Goal: Task Accomplishment & Management: Manage account settings

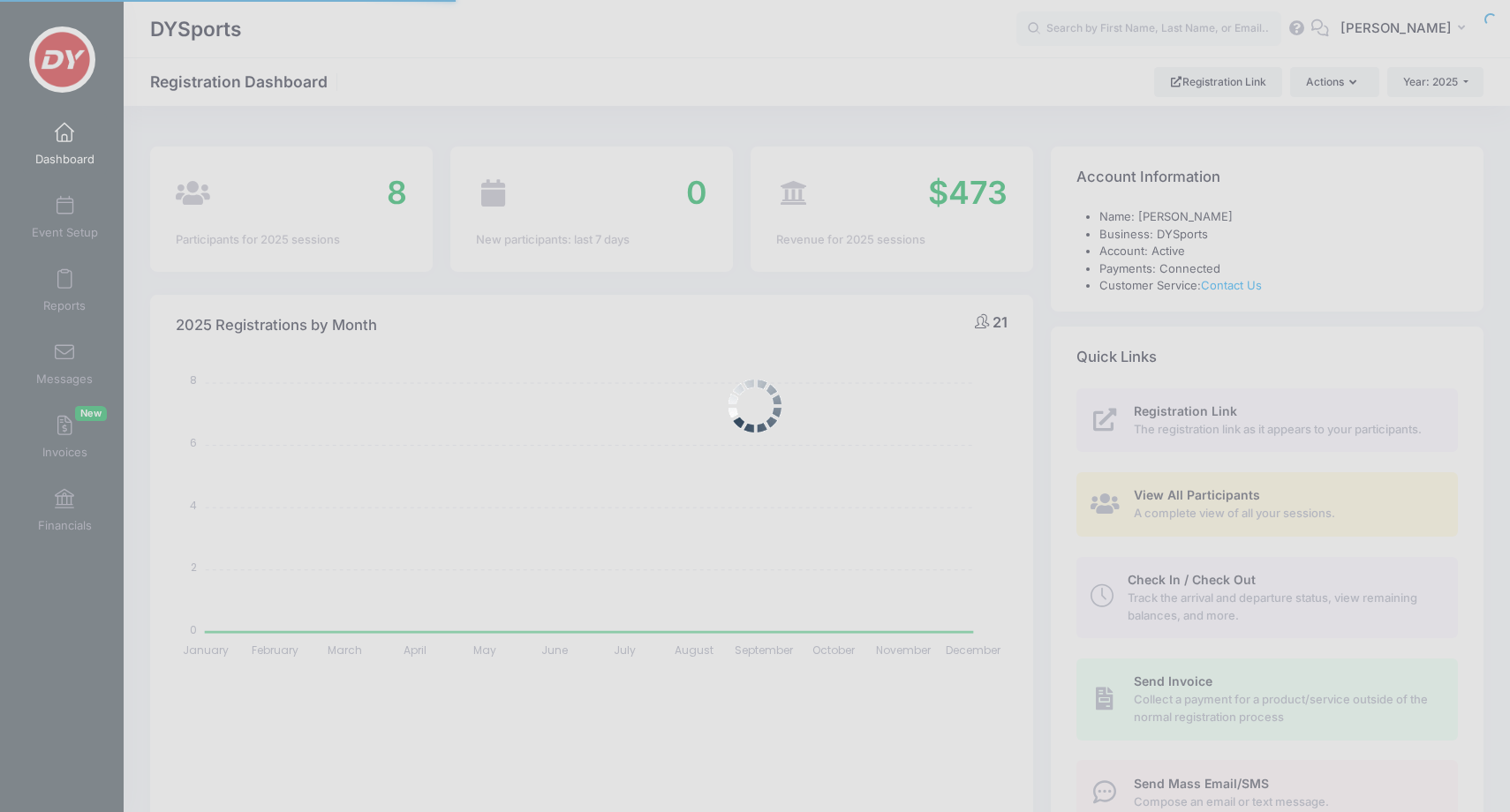
select select
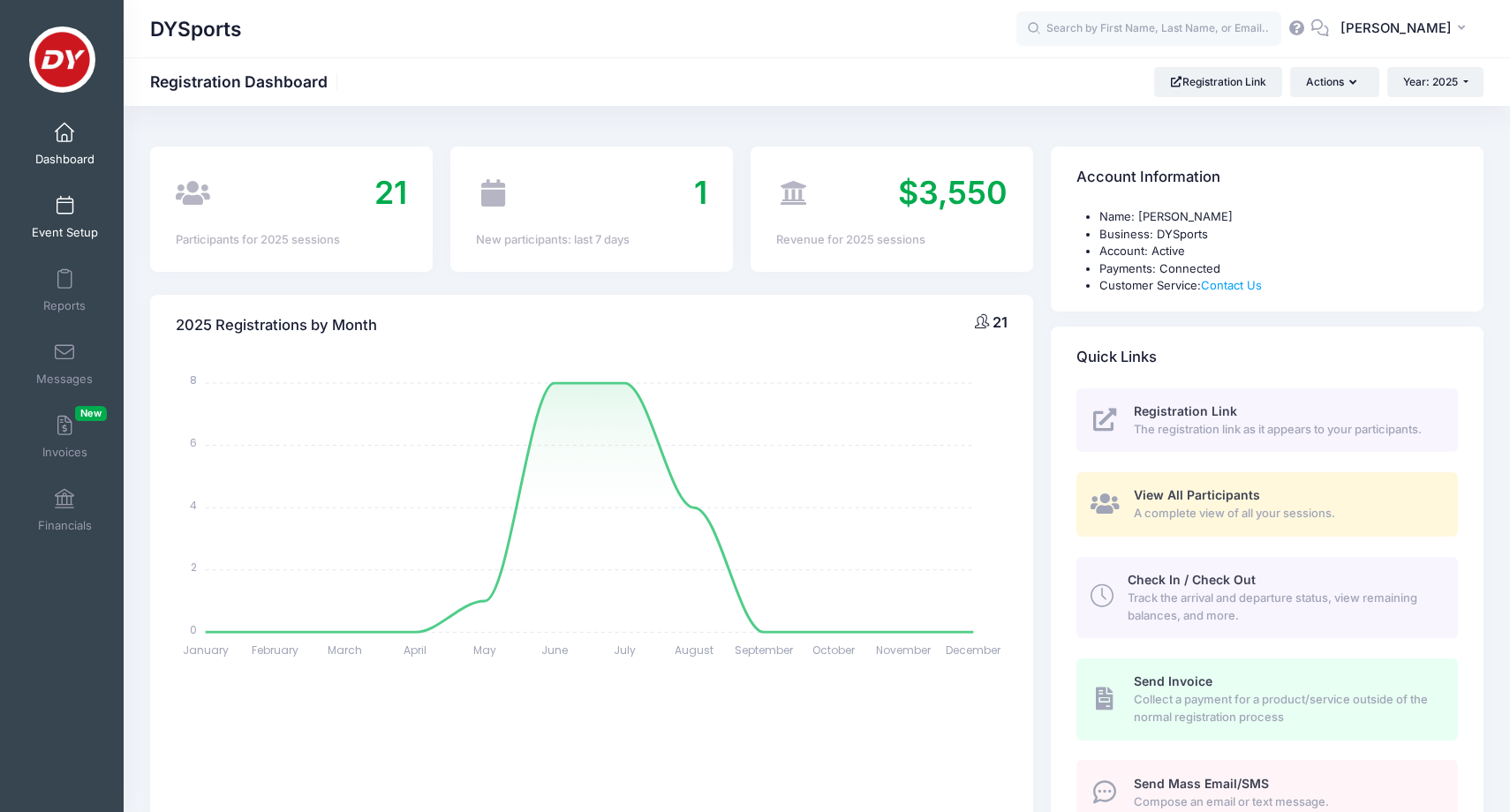
click at [66, 234] on span "Event Setup" at bounding box center [65, 233] width 66 height 15
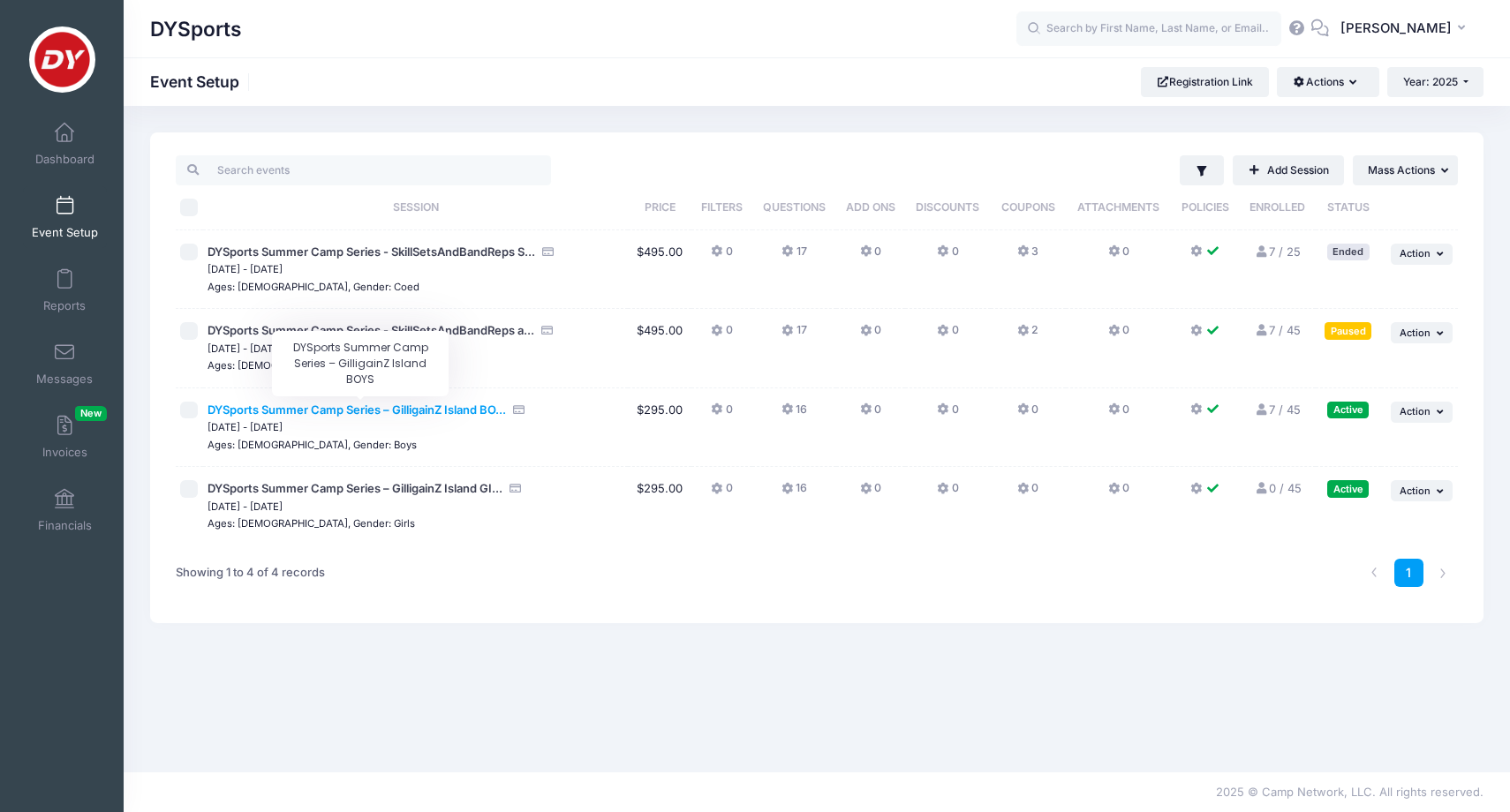
click at [365, 406] on span "DYSports Summer Camp Series – GilligainZ Island BO..." at bounding box center [357, 409] width 299 height 14
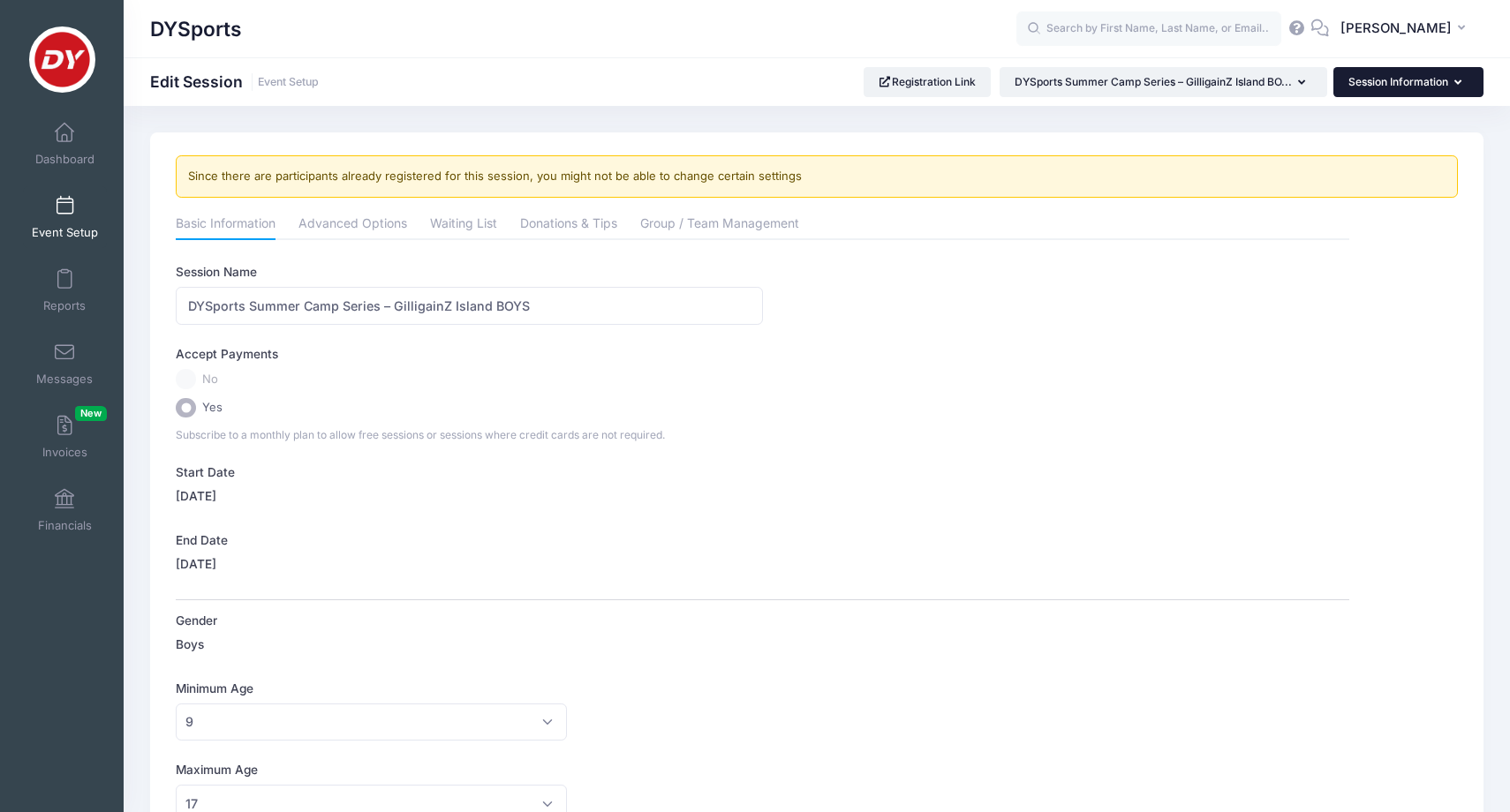
click at [1405, 69] on button "Session Information" at bounding box center [1408, 82] width 150 height 30
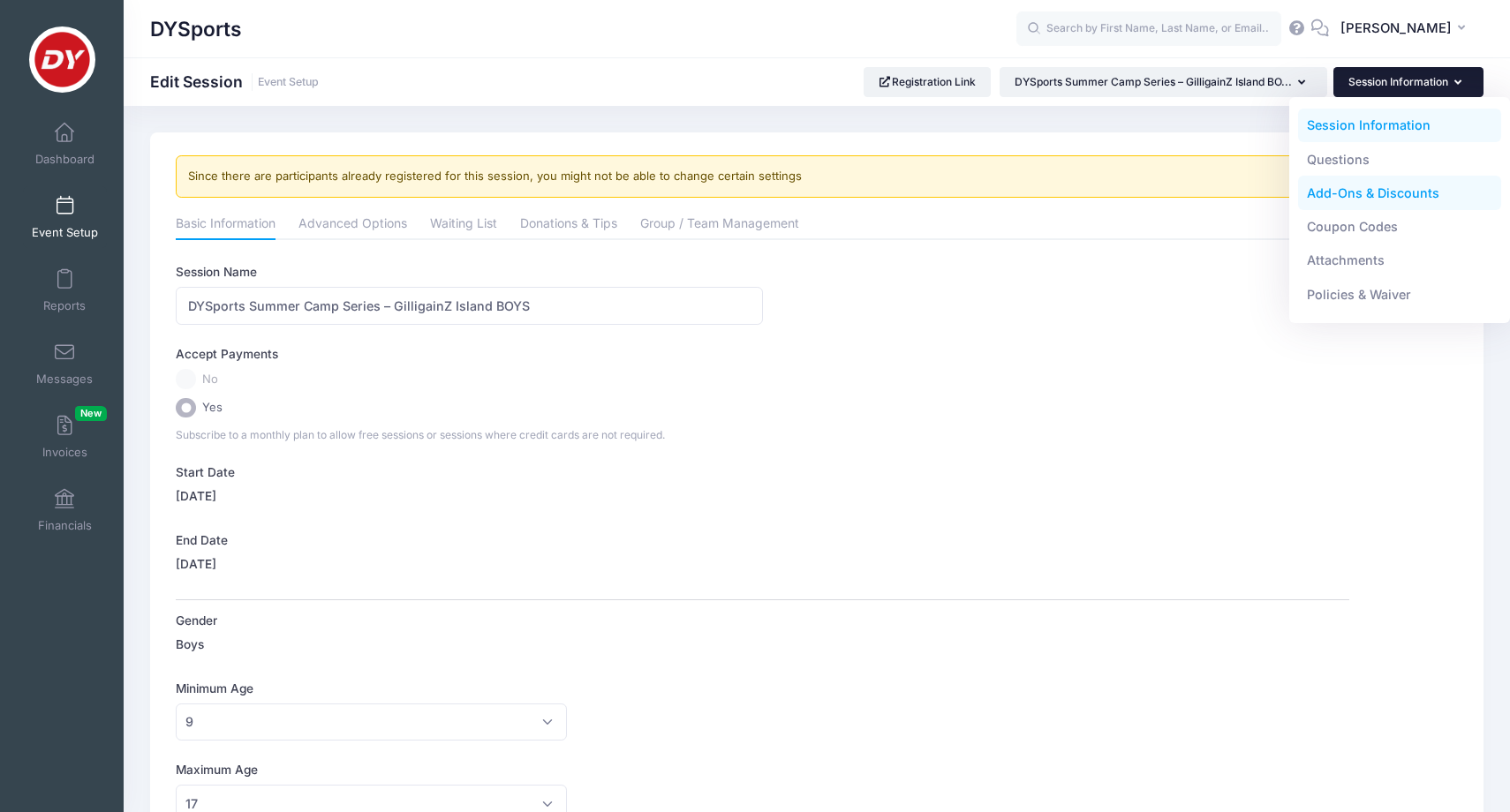
click at [1366, 189] on link "Add-Ons & Discounts" at bounding box center [1400, 193] width 204 height 33
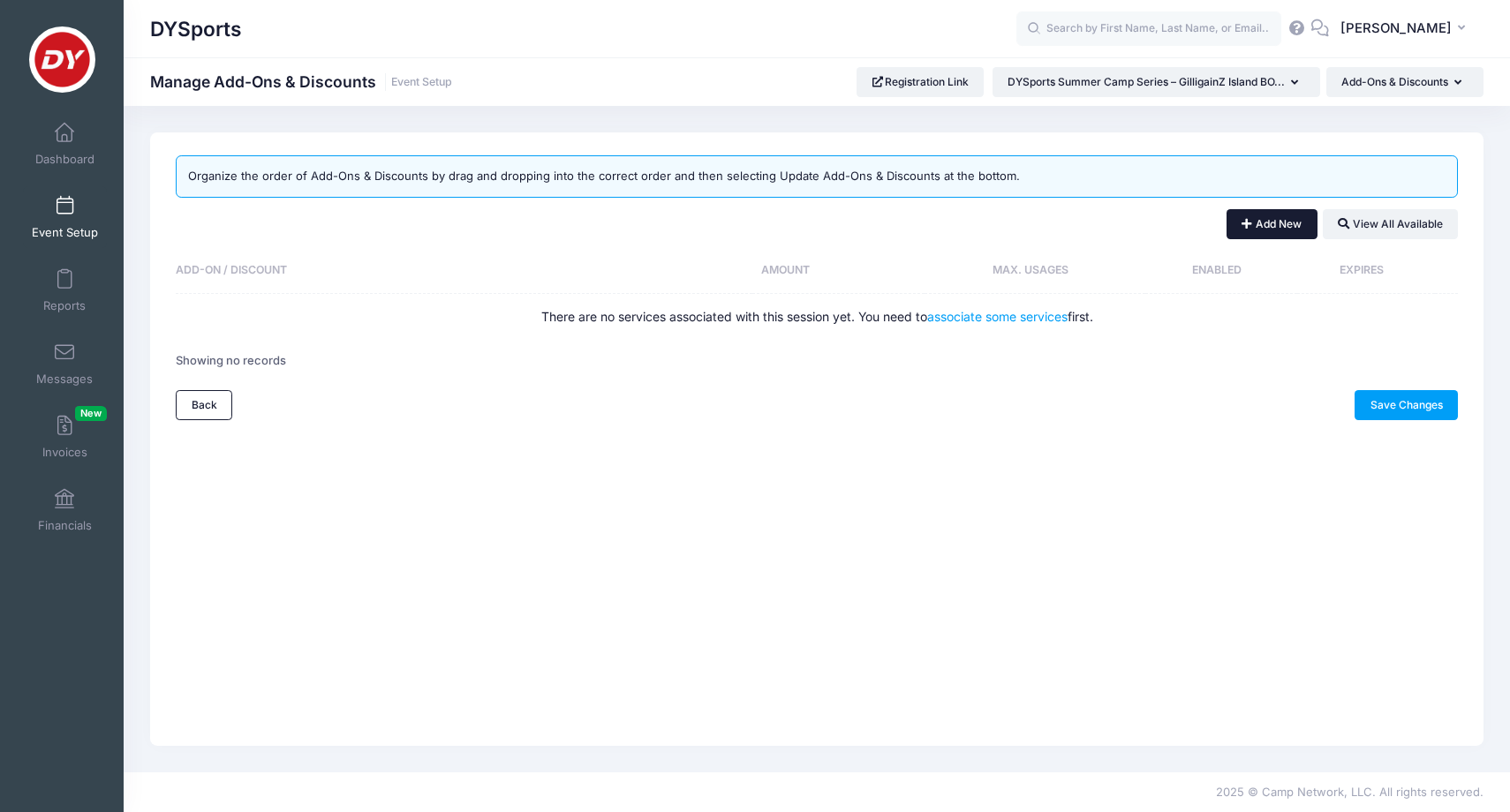
click at [1253, 225] on button "Add New" at bounding box center [1272, 224] width 91 height 30
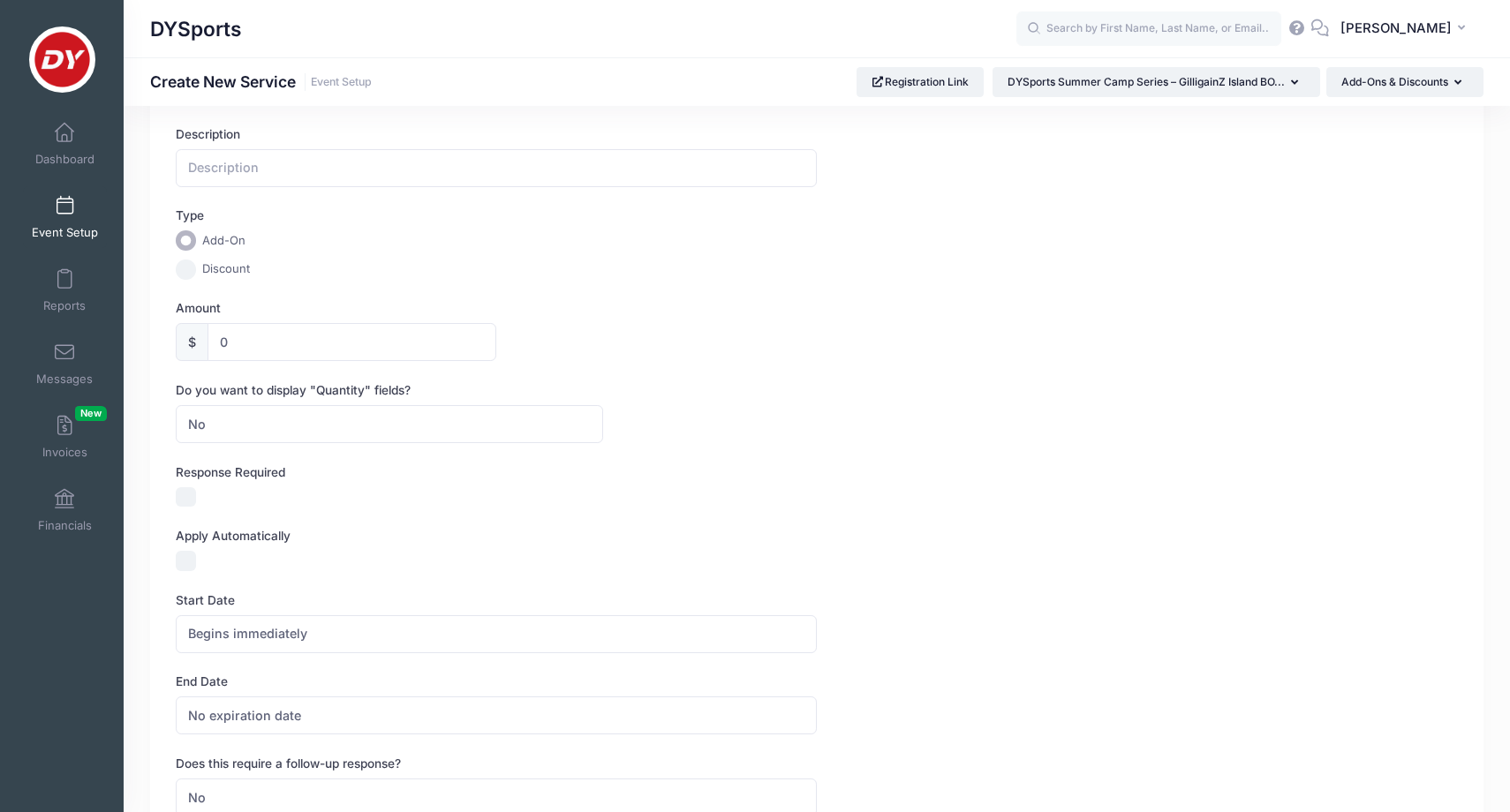
scroll to position [124, 0]
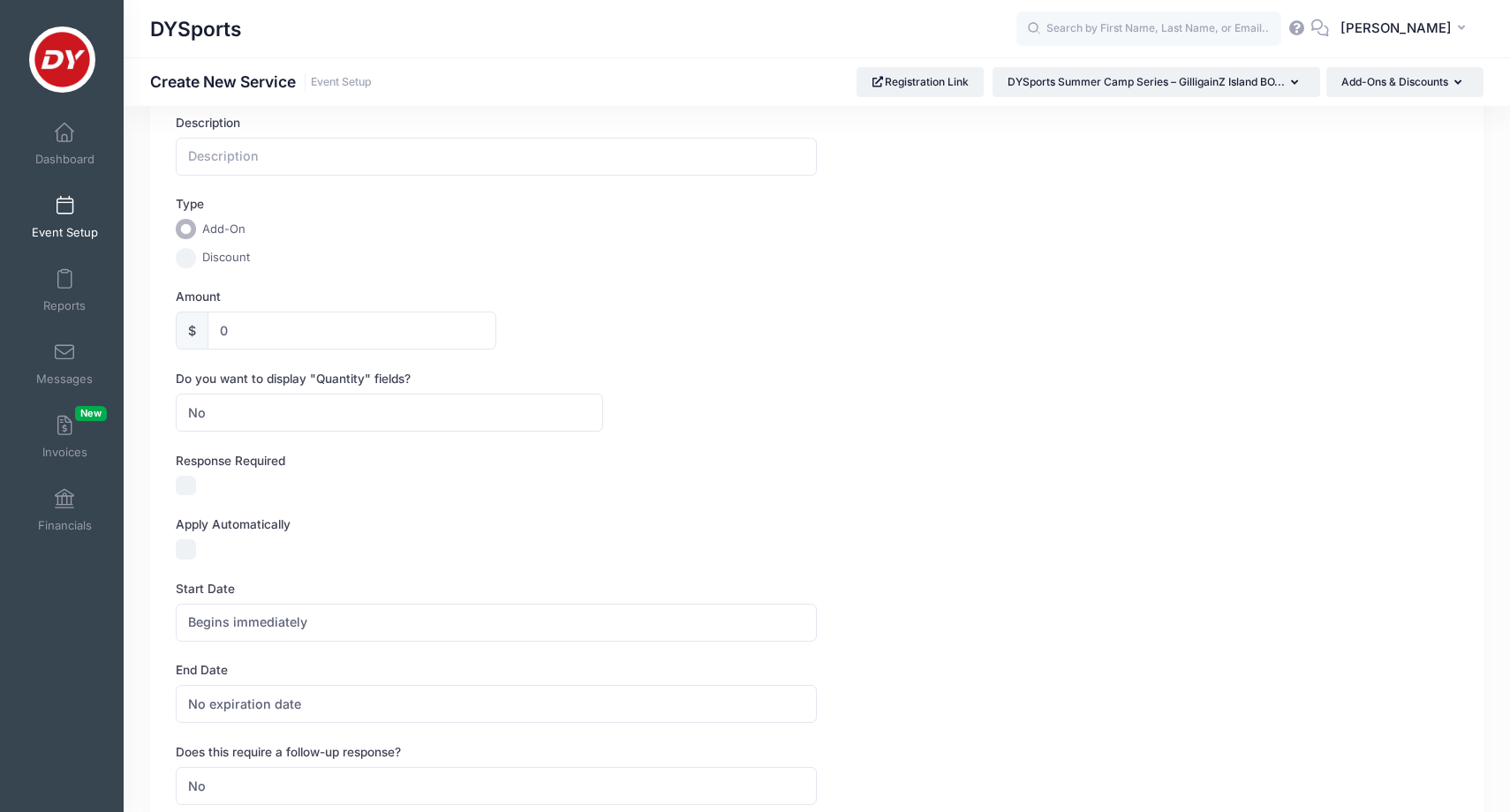
click at [180, 251] on input "Discount" at bounding box center [185, 257] width 20 height 20
radio input "true"
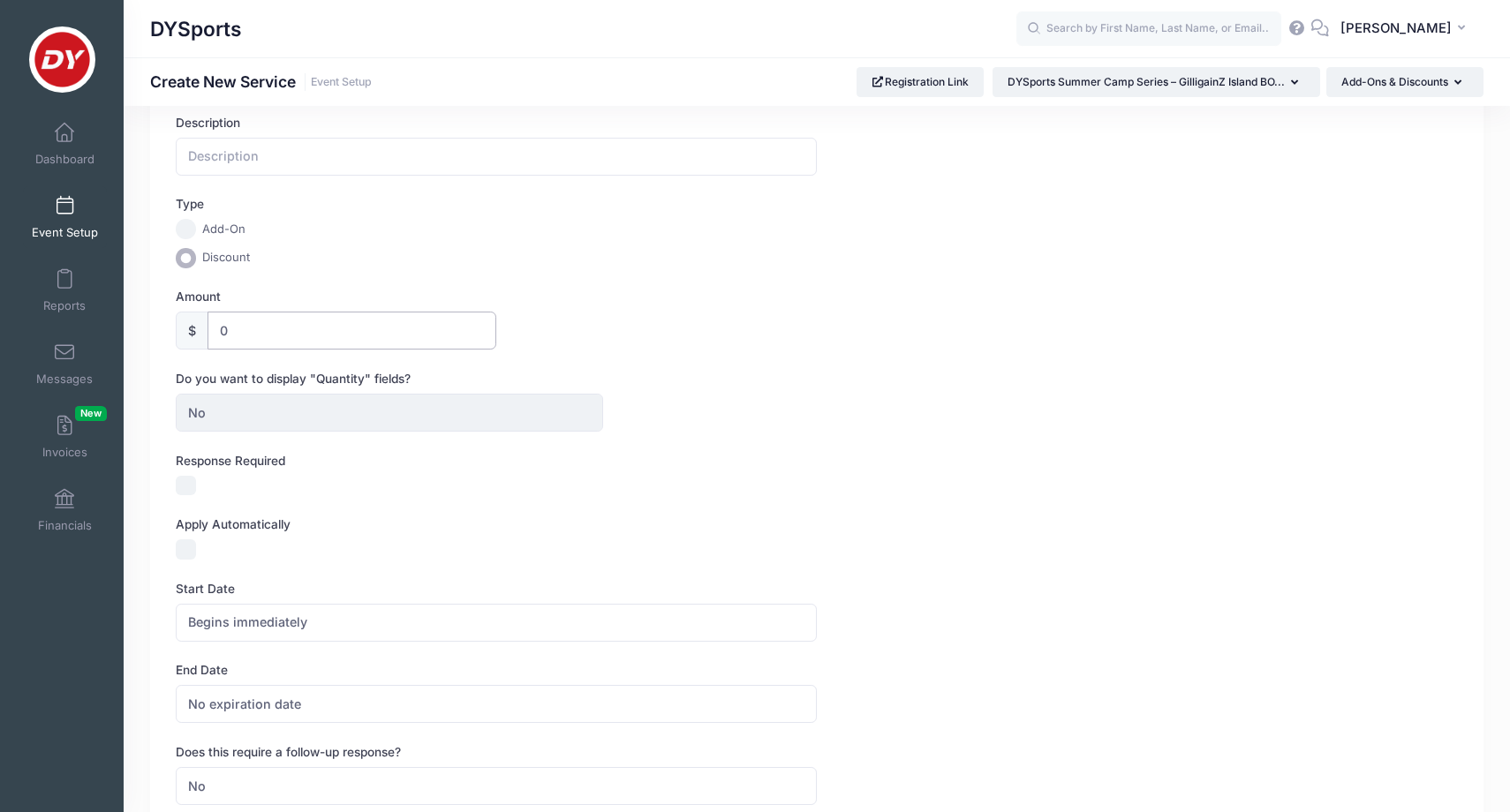
click at [293, 329] on input "0" at bounding box center [352, 331] width 288 height 38
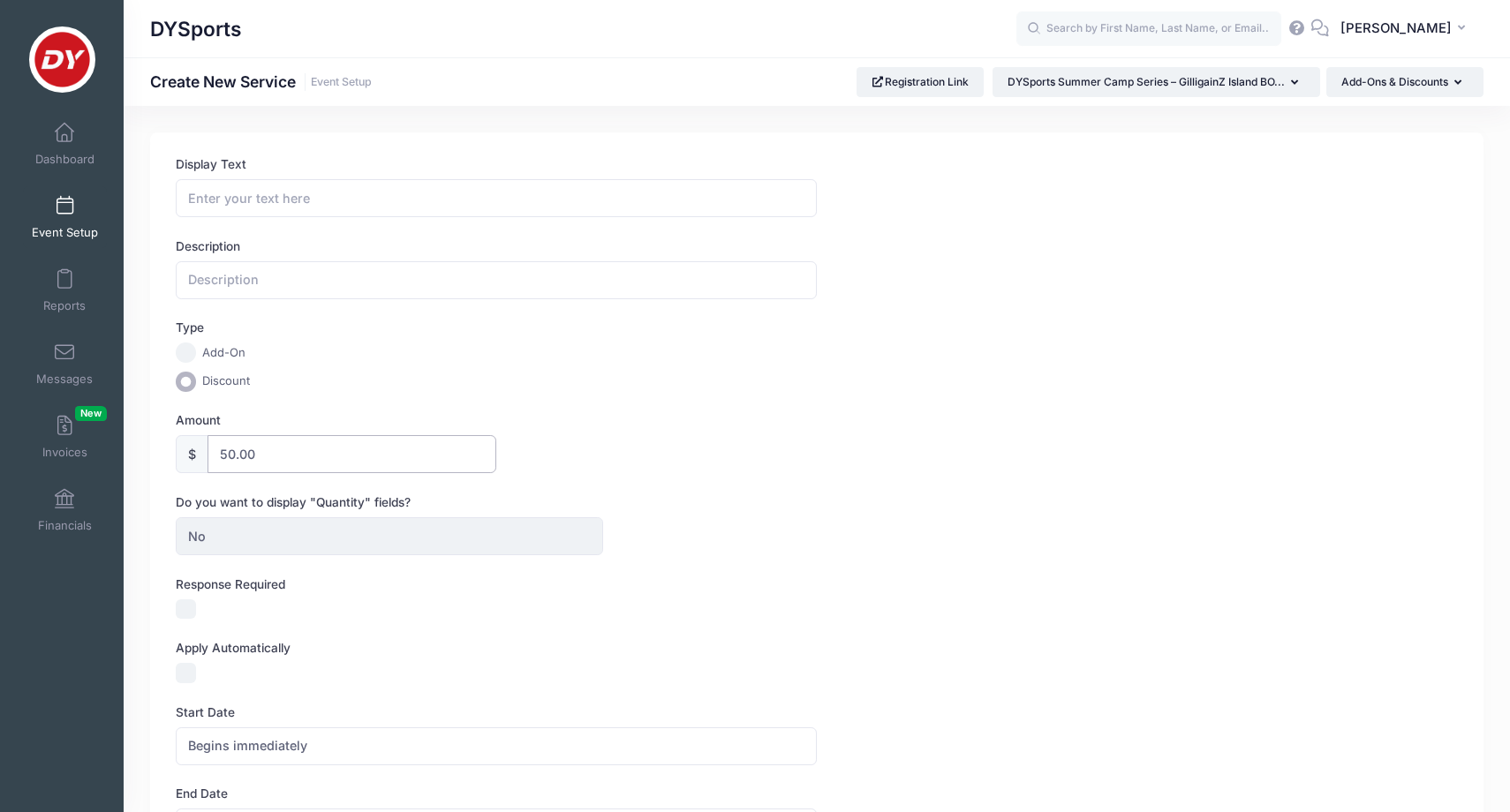
scroll to position [0, 0]
type input "50.00"
click at [415, 209] on input "Display Text" at bounding box center [496, 199] width 641 height 38
type input "50OFF"
click at [274, 281] on input "text" at bounding box center [496, 280] width 641 height 38
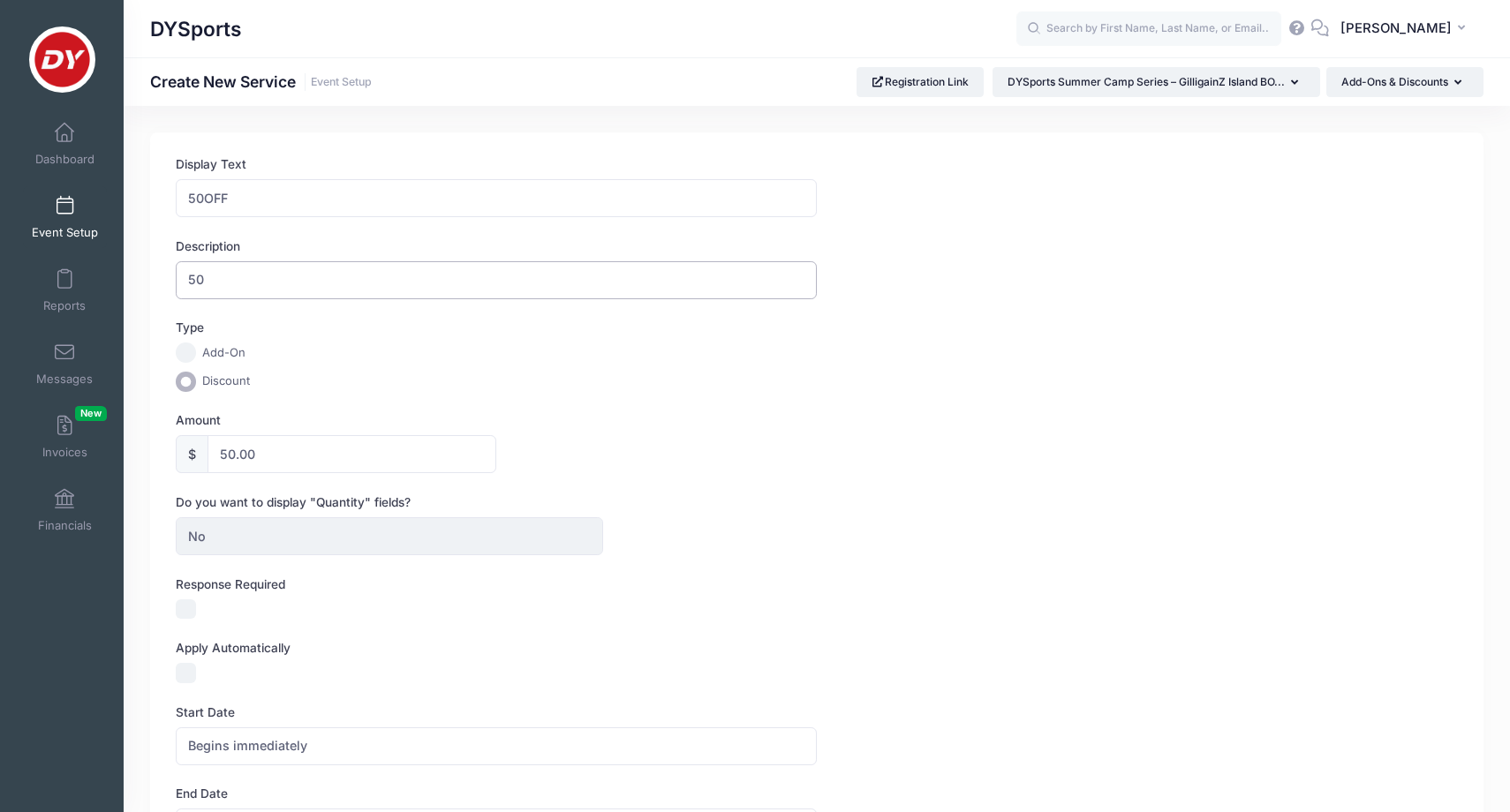
type input "5"
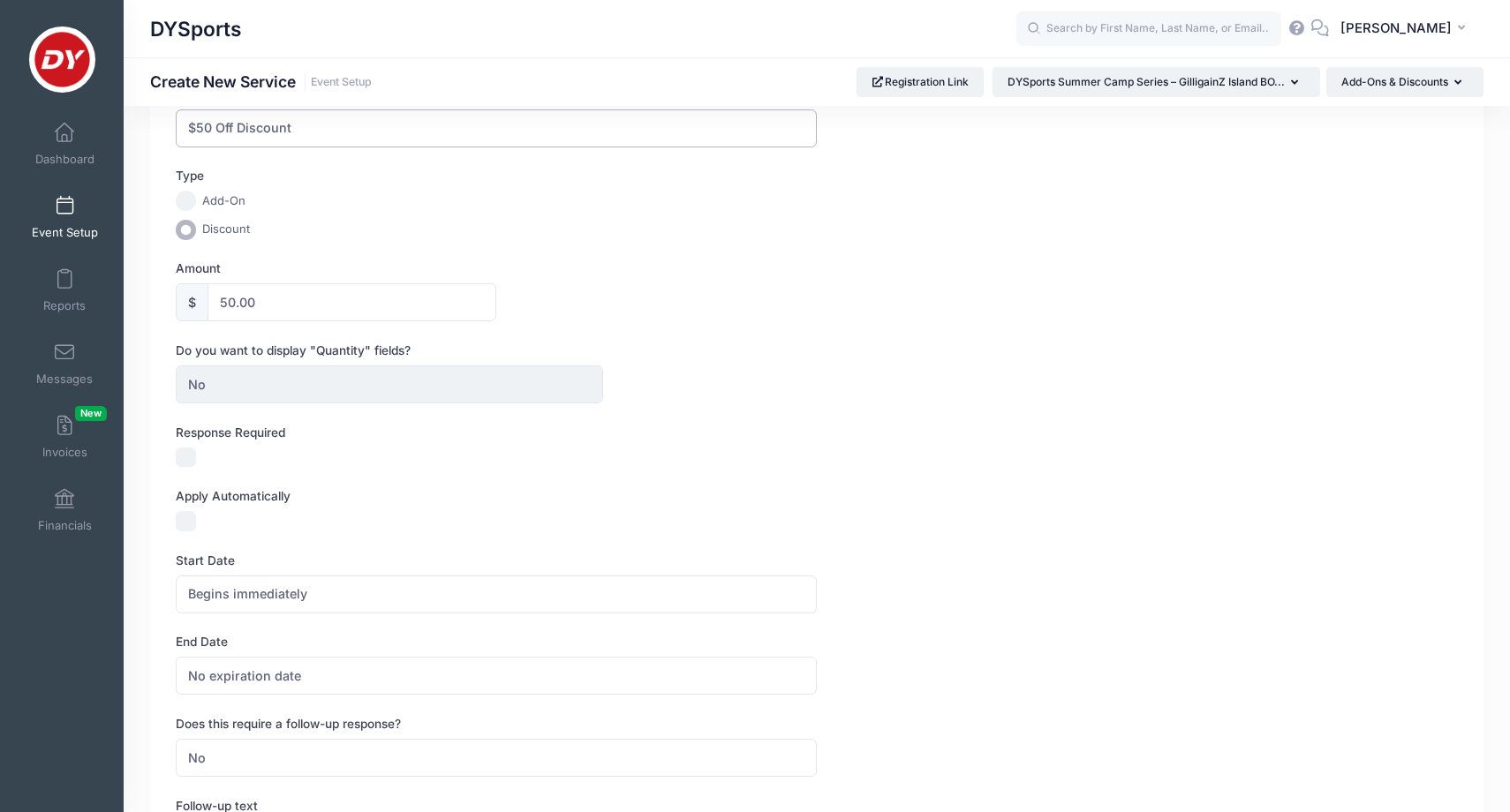
scroll to position [158, 0]
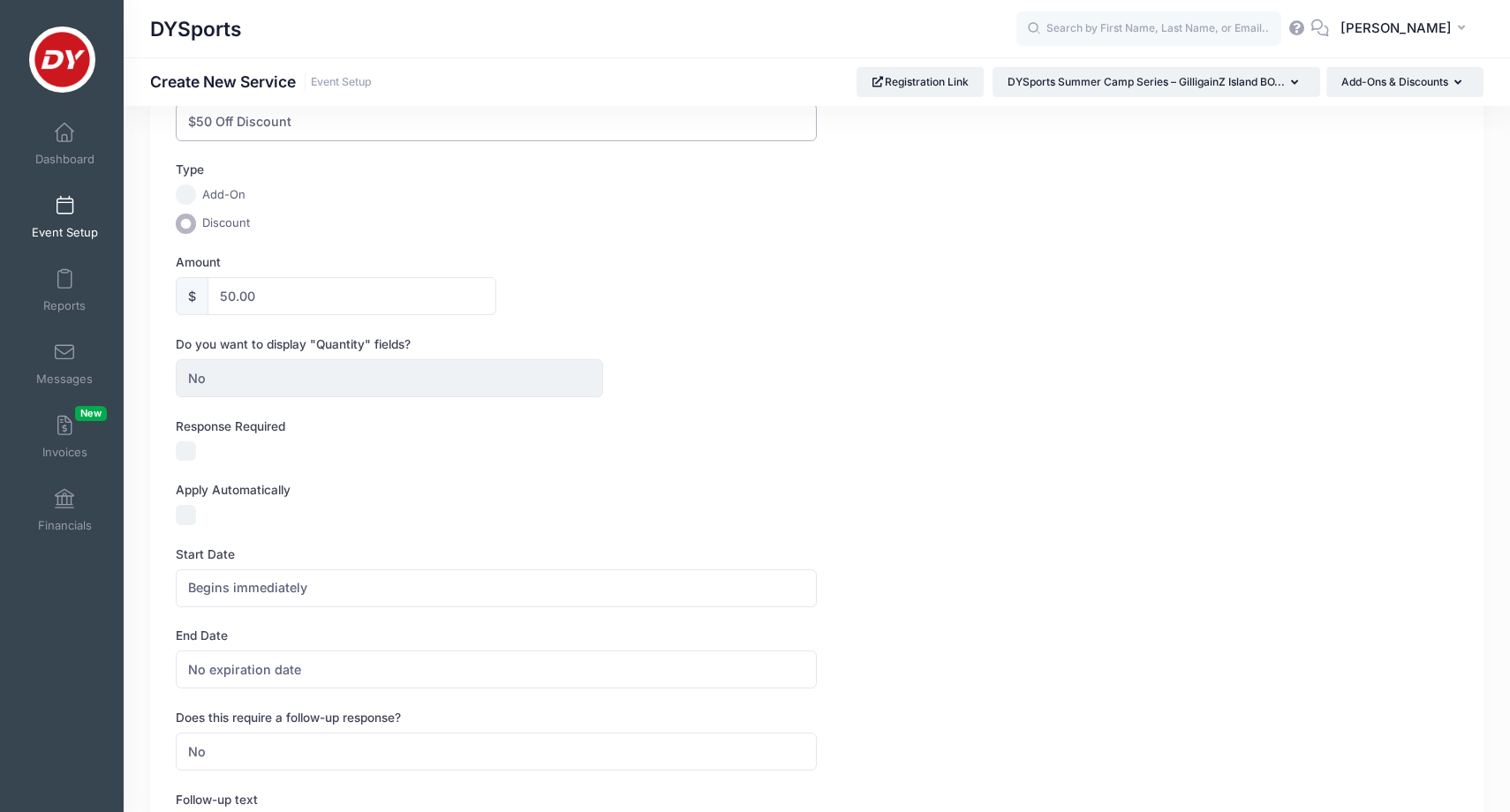
type input "$50 Off Discount"
click at [182, 523] on form "Display Text 50OFF Description $50 Off Discount Type Add-On Discount Amount $ 5…" at bounding box center [817, 536] width 1282 height 1078
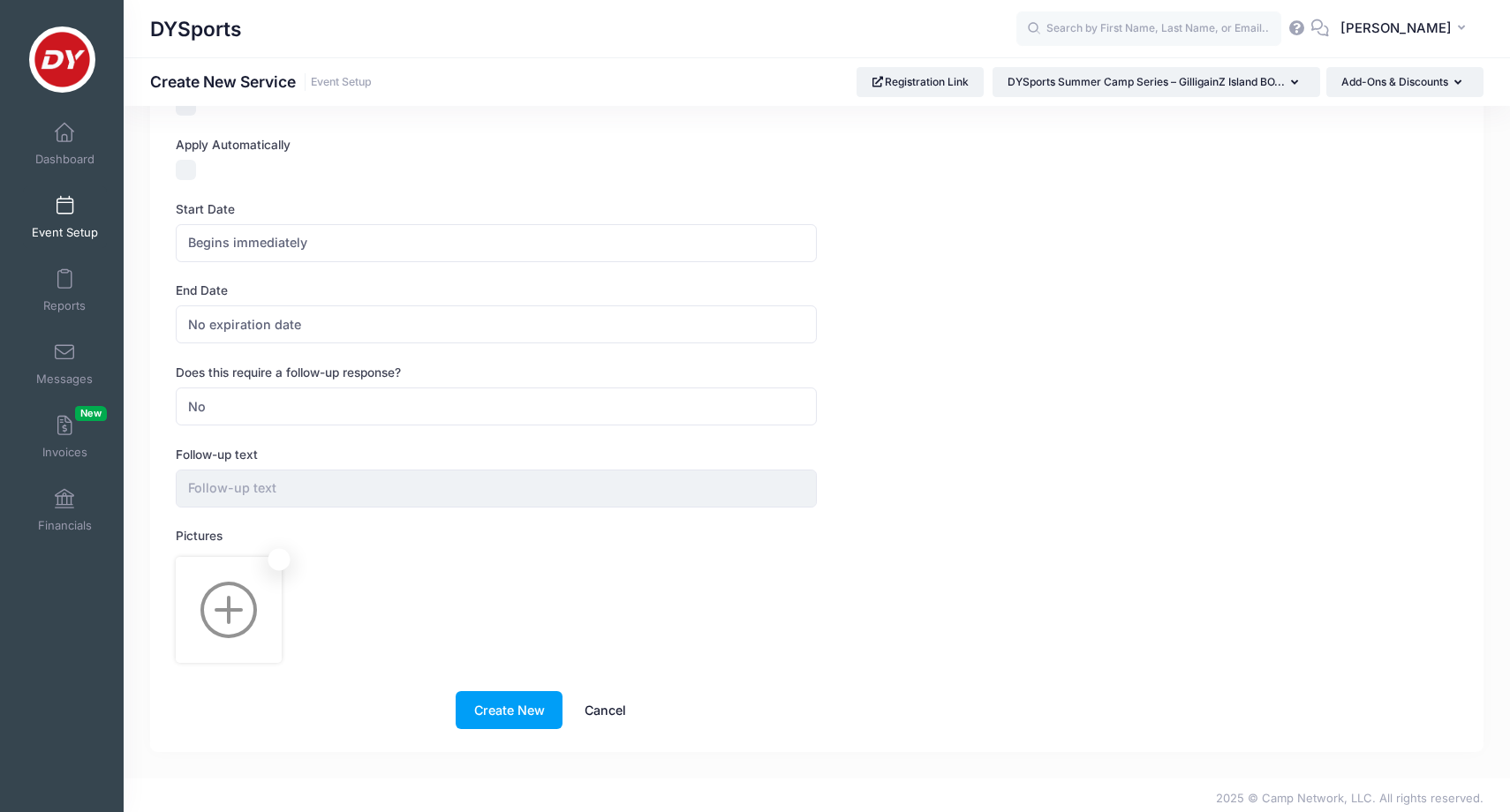
scroll to position [502, 0]
click at [526, 700] on button "Create New" at bounding box center [509, 711] width 107 height 38
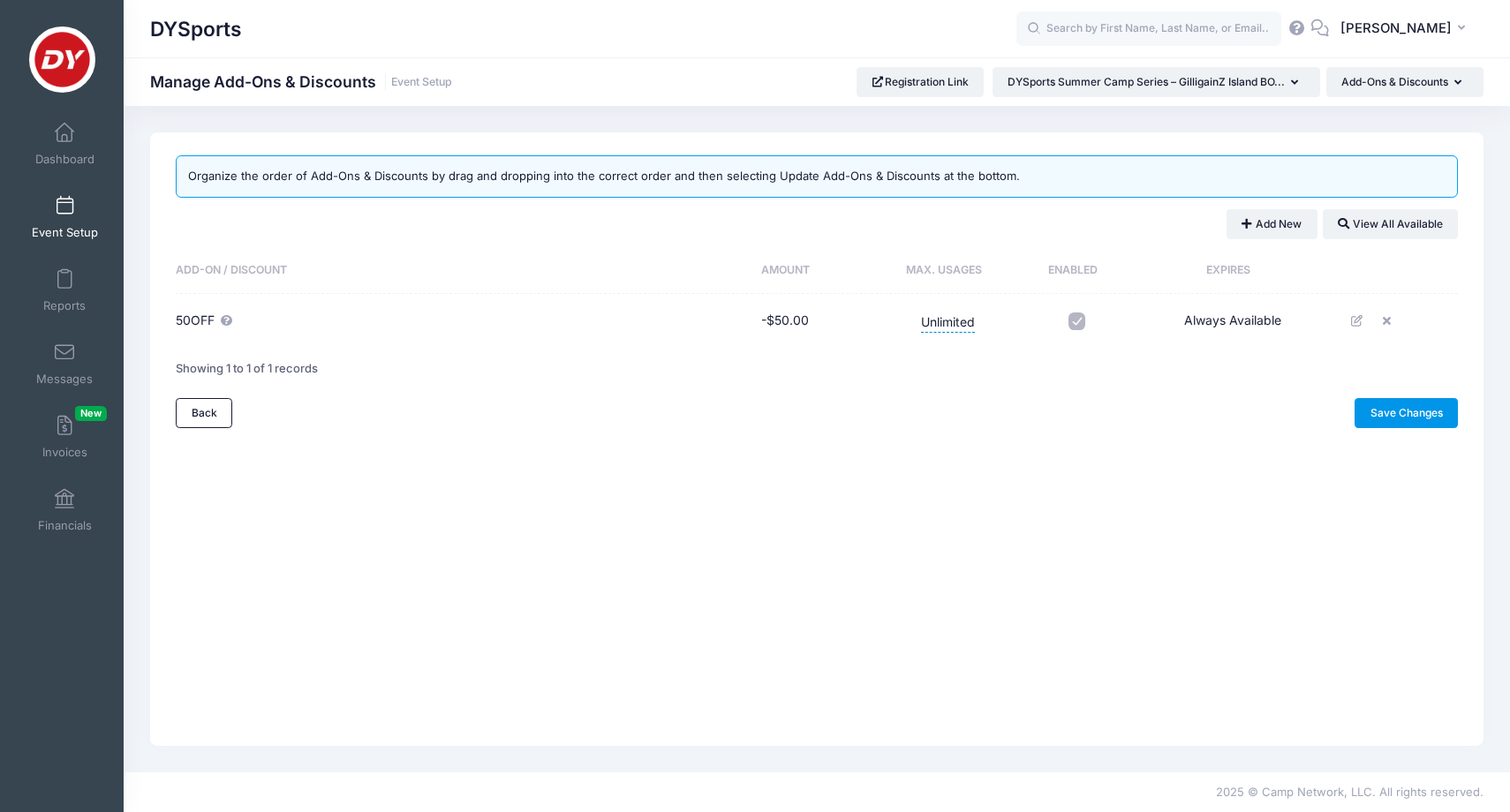
click at [1379, 413] on link "Save Changes" at bounding box center [1406, 413] width 103 height 30
click at [64, 215] on span at bounding box center [64, 206] width 0 height 20
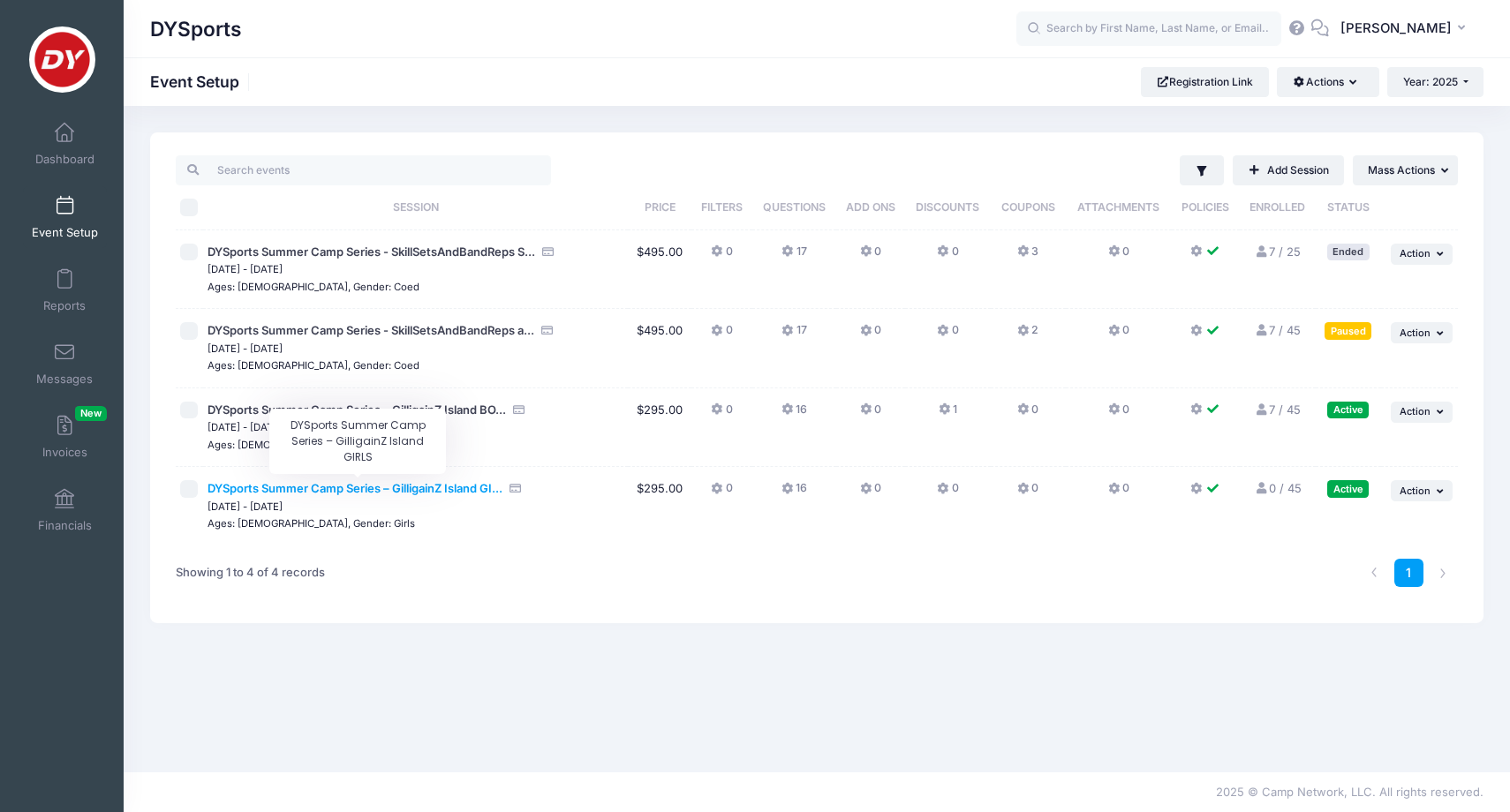
click at [305, 484] on span "DYSports Summer Camp Series – GilligainZ Island GI..." at bounding box center [356, 488] width 295 height 14
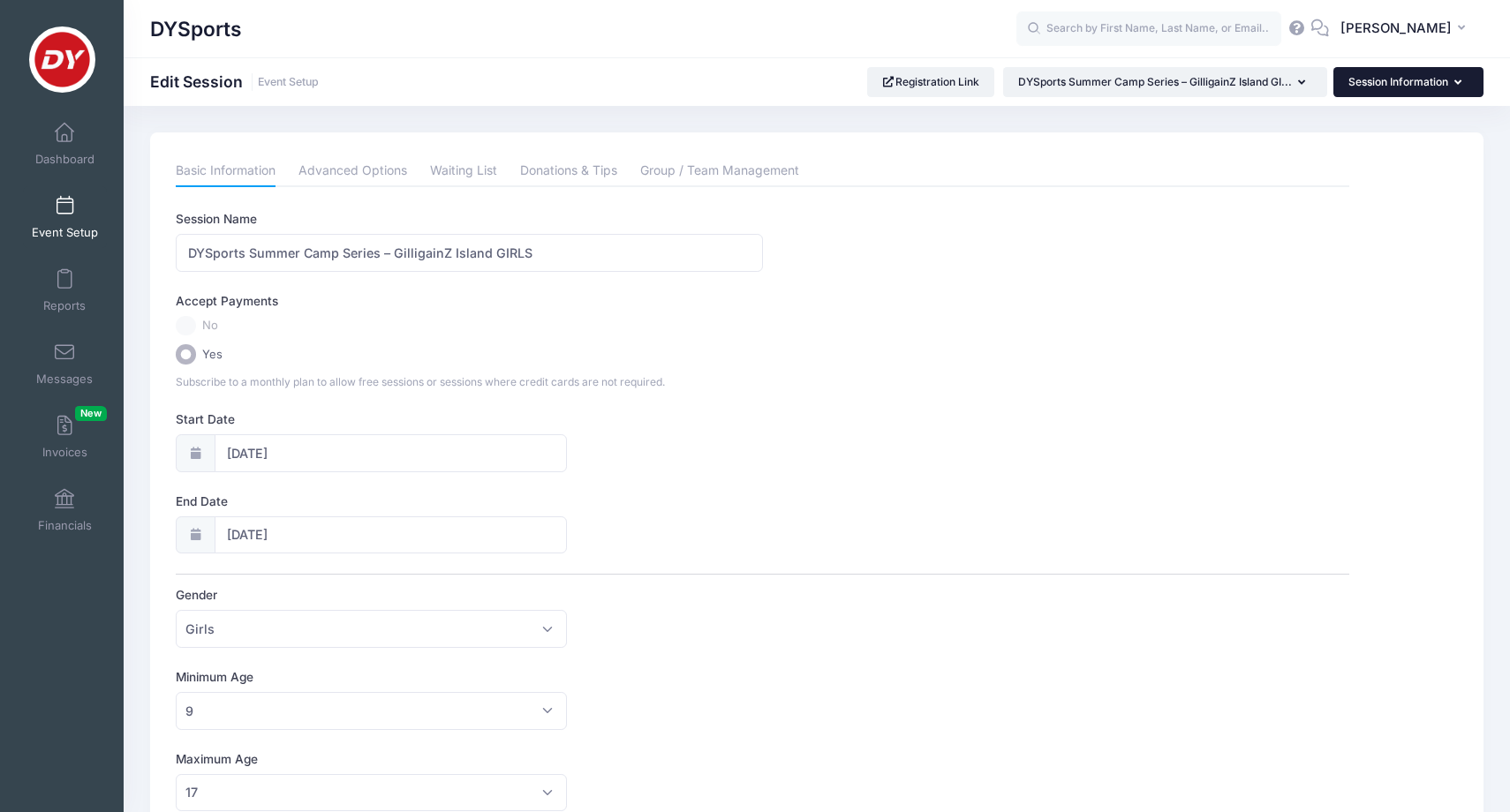
click at [1460, 97] on button "Session Information" at bounding box center [1408, 82] width 150 height 30
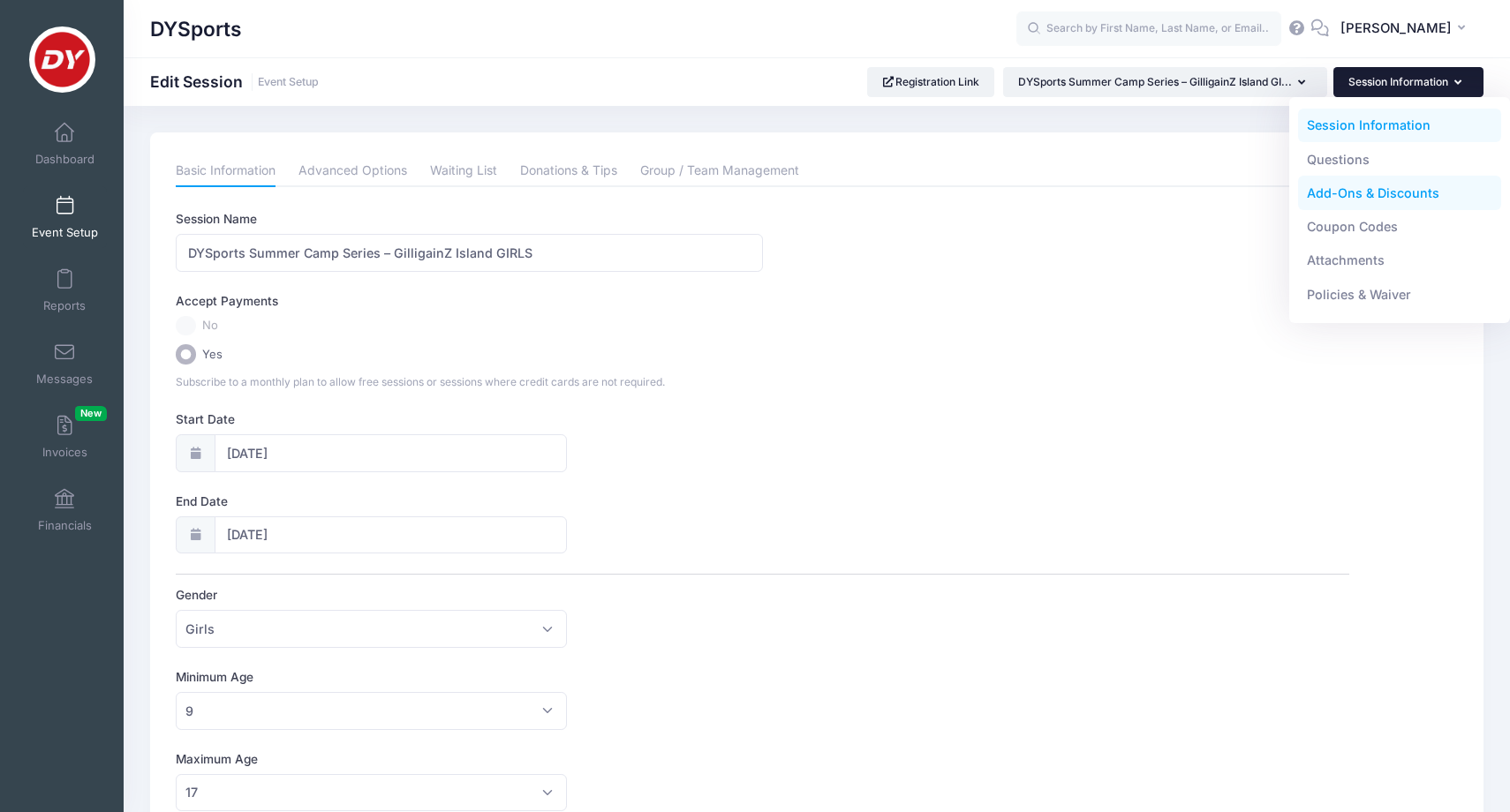
click at [1413, 189] on link "Add-Ons & Discounts" at bounding box center [1400, 193] width 204 height 33
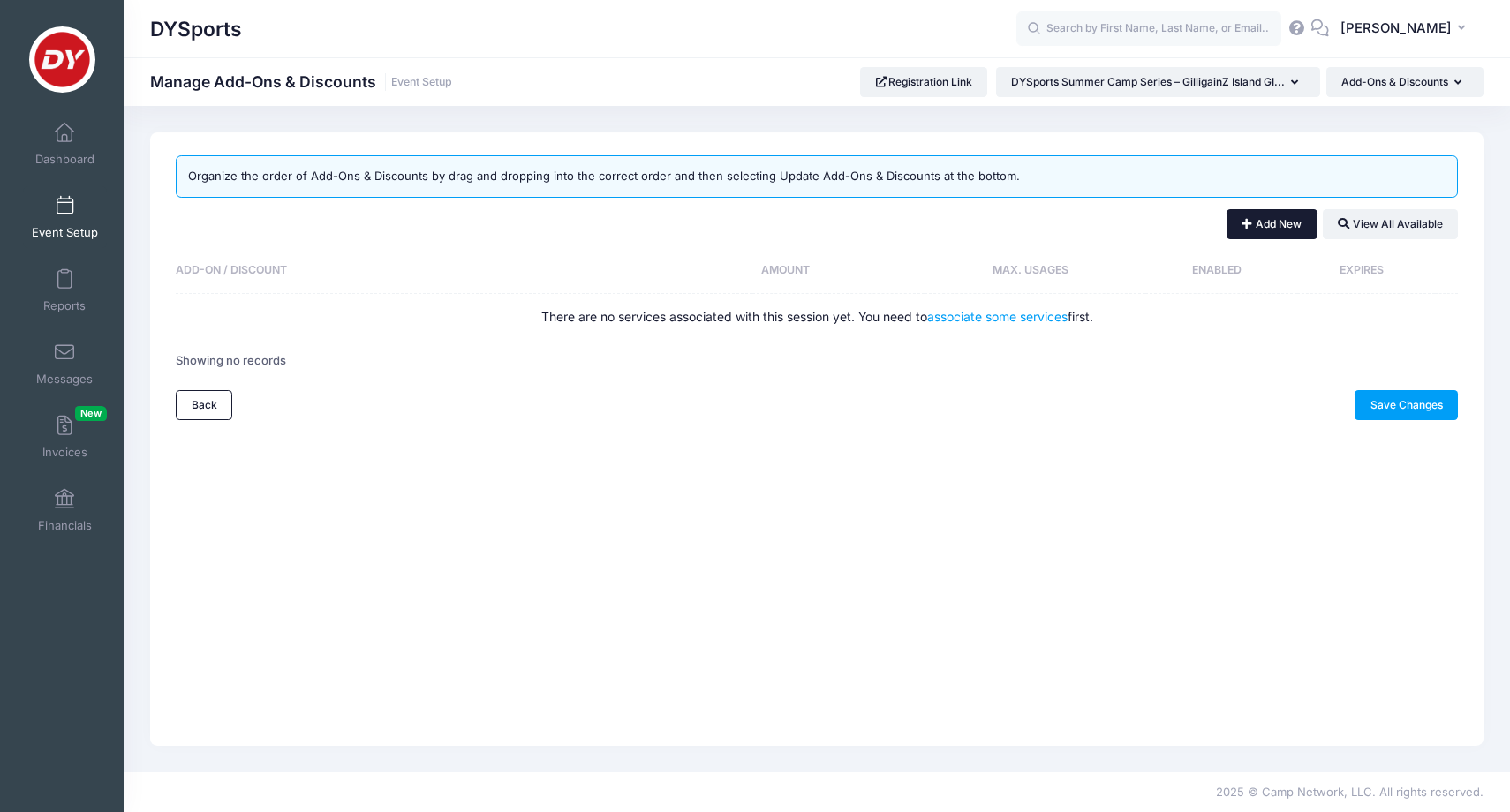
click at [1278, 221] on button "Add New" at bounding box center [1272, 224] width 91 height 30
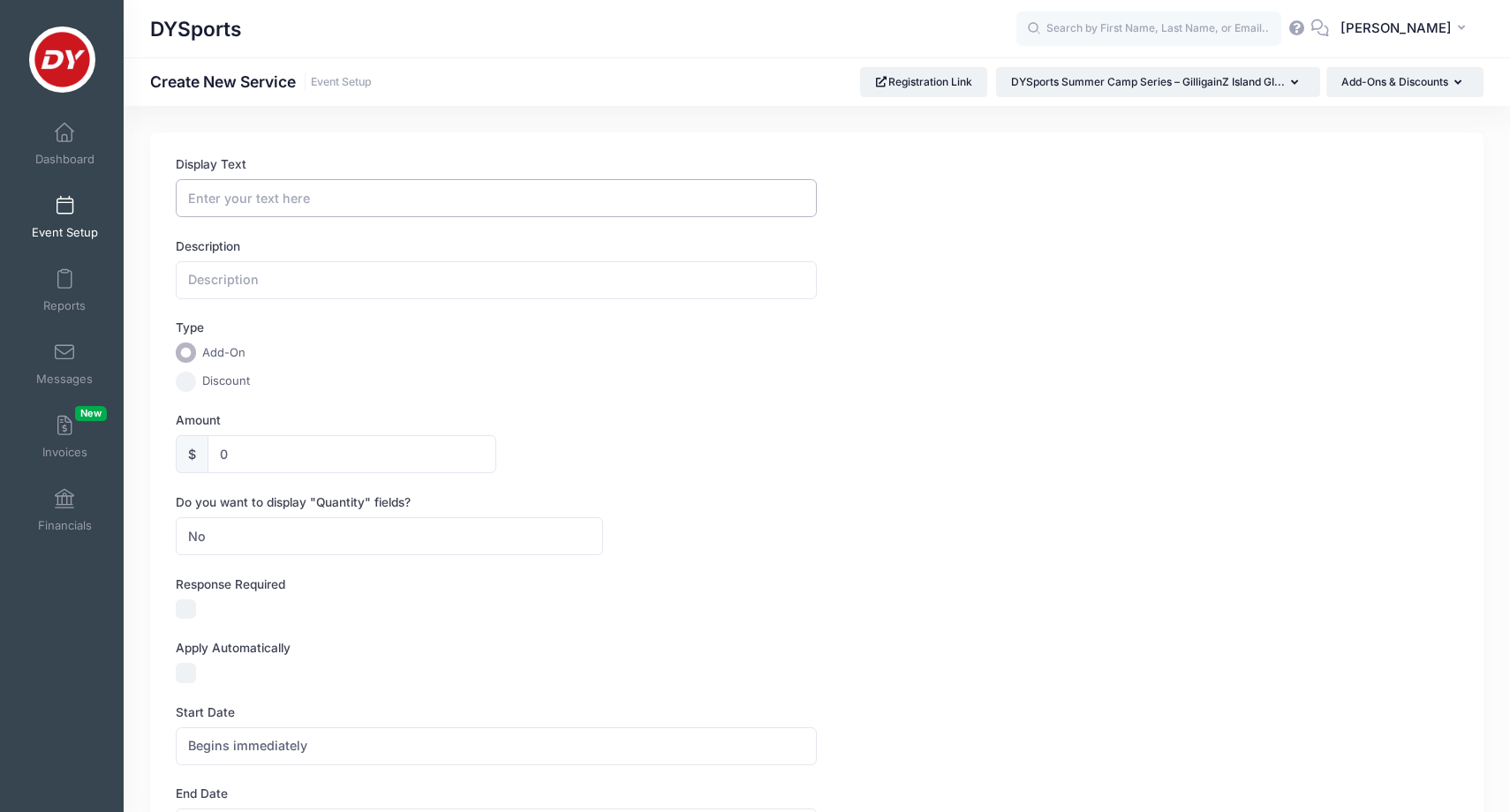
click at [580, 208] on input "Display Text" at bounding box center [496, 199] width 641 height 38
type input "50OFF"
click at [525, 274] on input "text" at bounding box center [496, 280] width 641 height 38
type input "$50 Off Discount"
click at [183, 383] on input "Discount" at bounding box center [185, 381] width 20 height 20
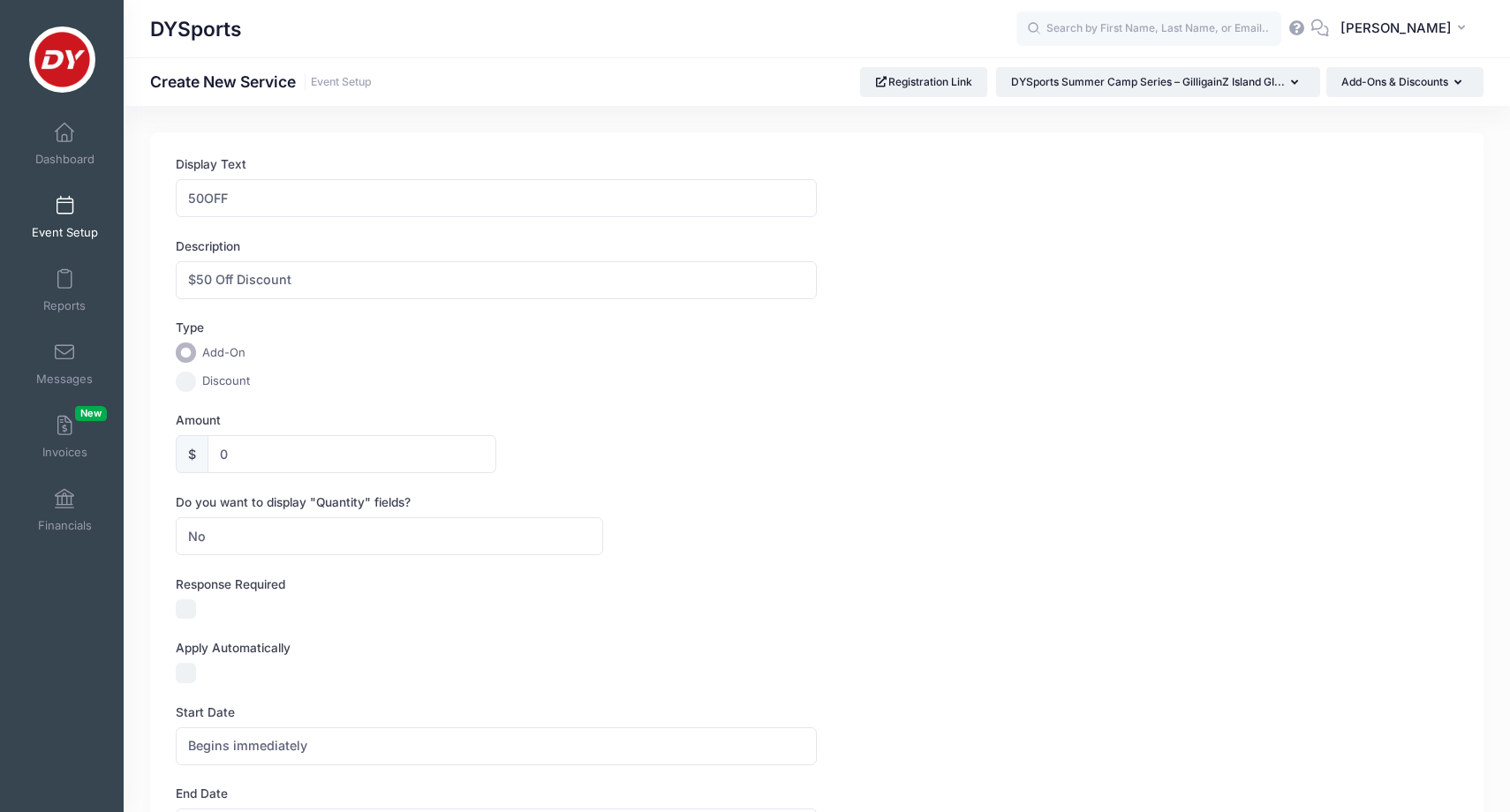
radio input "true"
click at [276, 458] on input "0" at bounding box center [352, 454] width 288 height 38
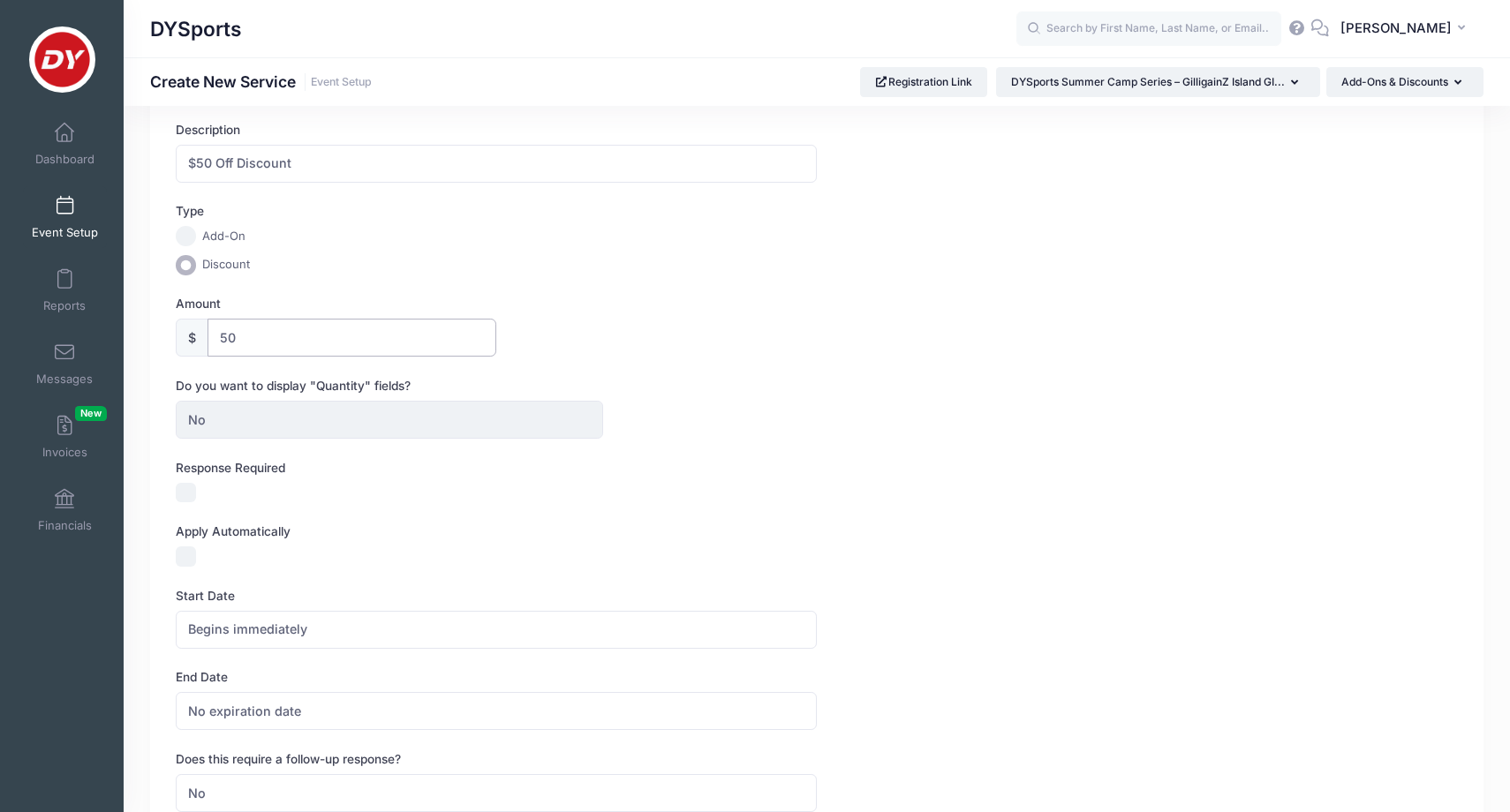
scroll to position [190, 0]
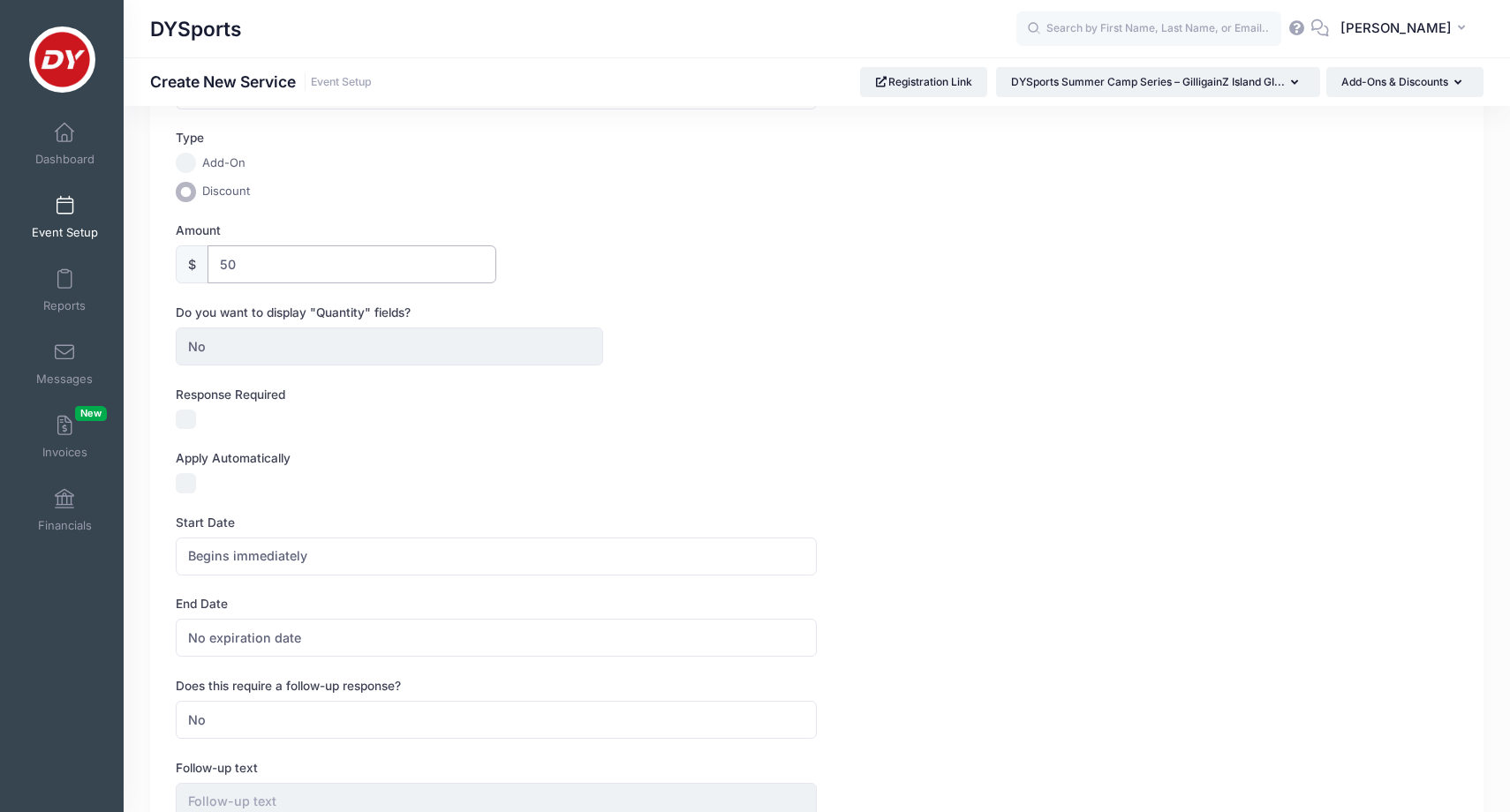
type input "50"
click at [188, 484] on input "Apply Automatically" at bounding box center [185, 483] width 20 height 20
click at [182, 479] on input "Apply Automatically" at bounding box center [185, 483] width 20 height 20
checkbox input "false"
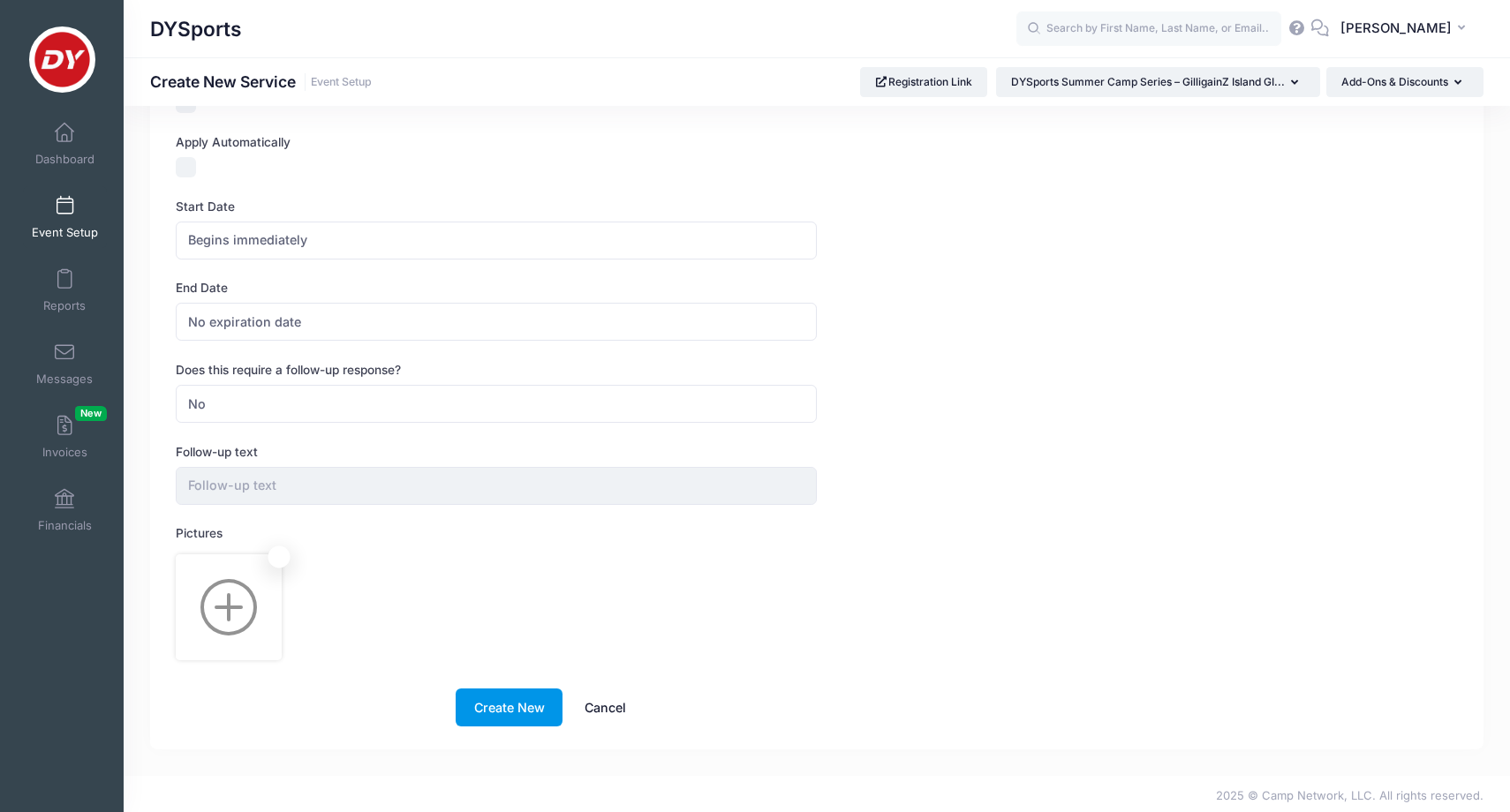
scroll to position [502, 0]
click at [512, 699] on button "Create New" at bounding box center [509, 711] width 107 height 38
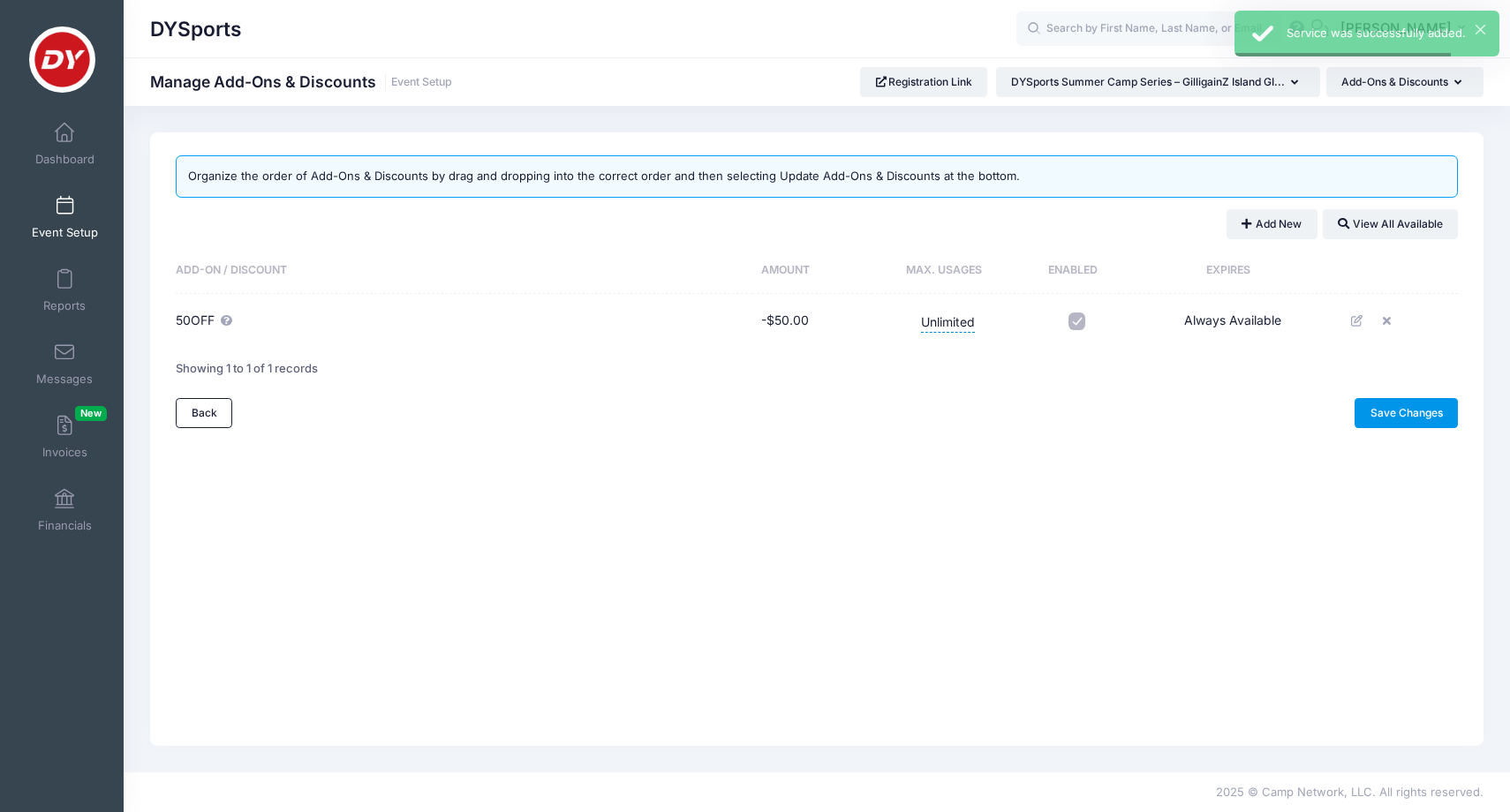
click at [1415, 404] on link "Save Changes" at bounding box center [1406, 413] width 103 height 30
click at [61, 226] on span "Event Setup" at bounding box center [65, 233] width 66 height 15
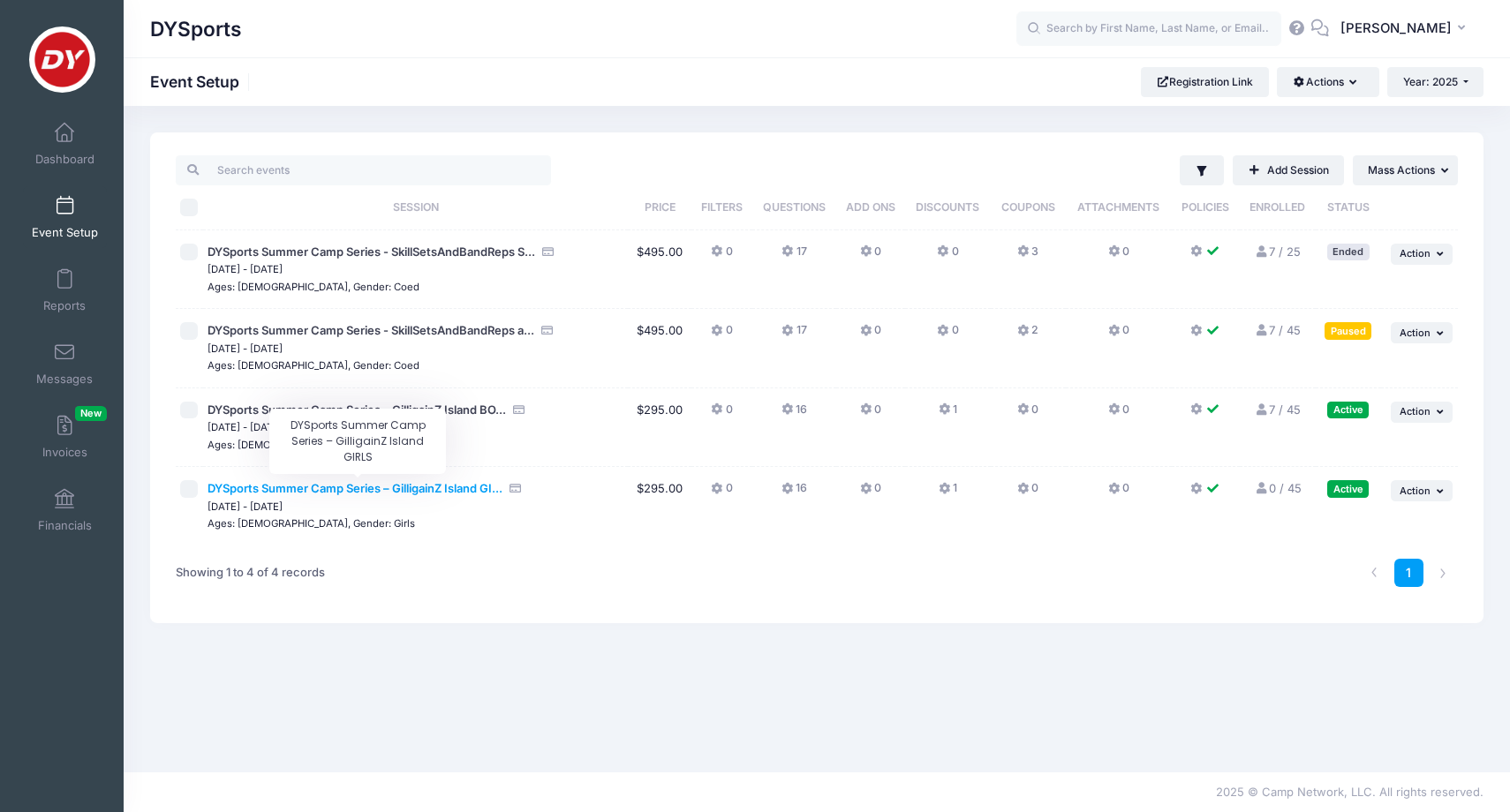
click at [250, 485] on span "DYSports Summer Camp Series – GilligainZ Island GI..." at bounding box center [356, 488] width 295 height 14
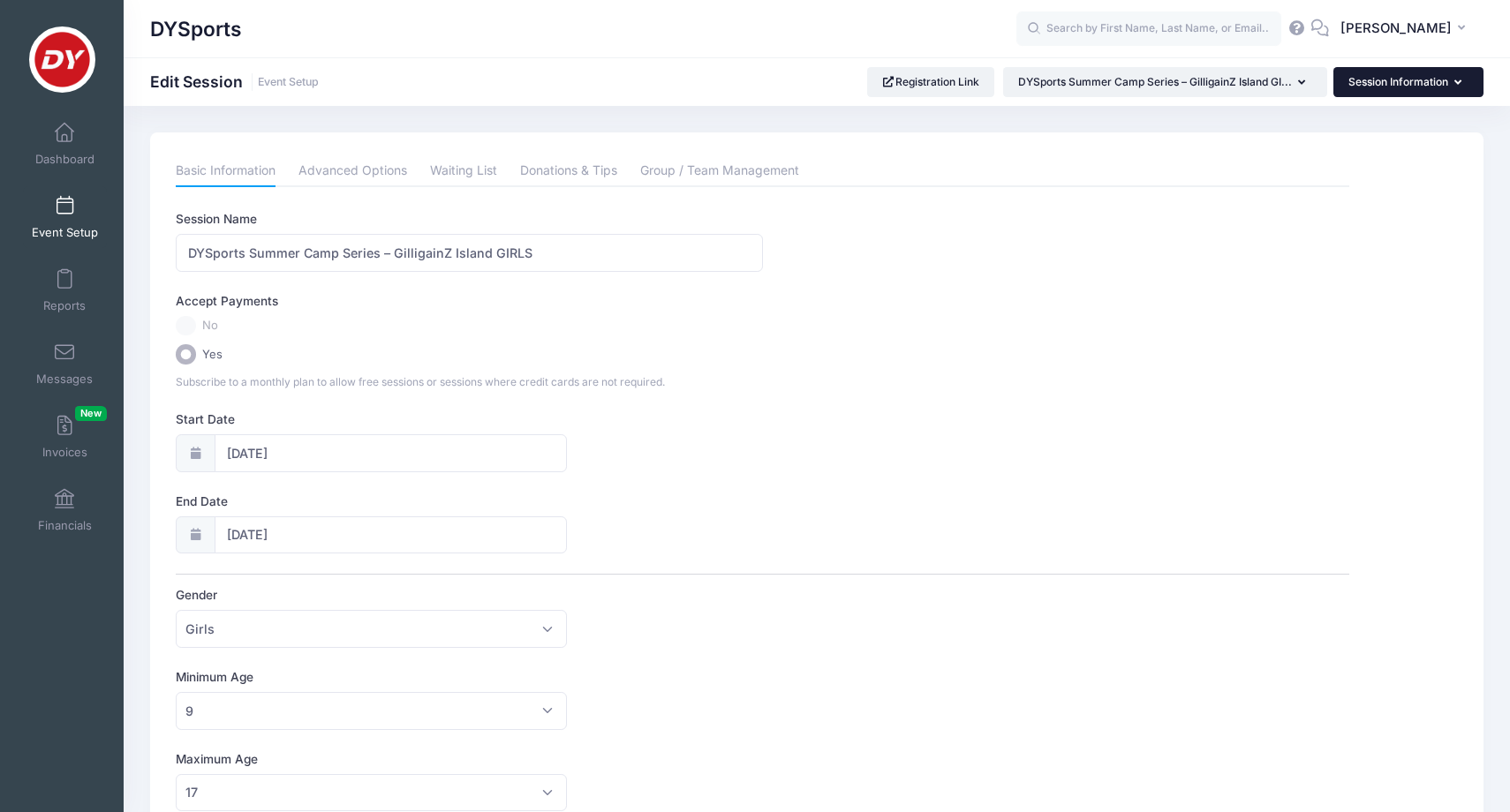
click at [1404, 81] on button "Session Information" at bounding box center [1408, 82] width 150 height 30
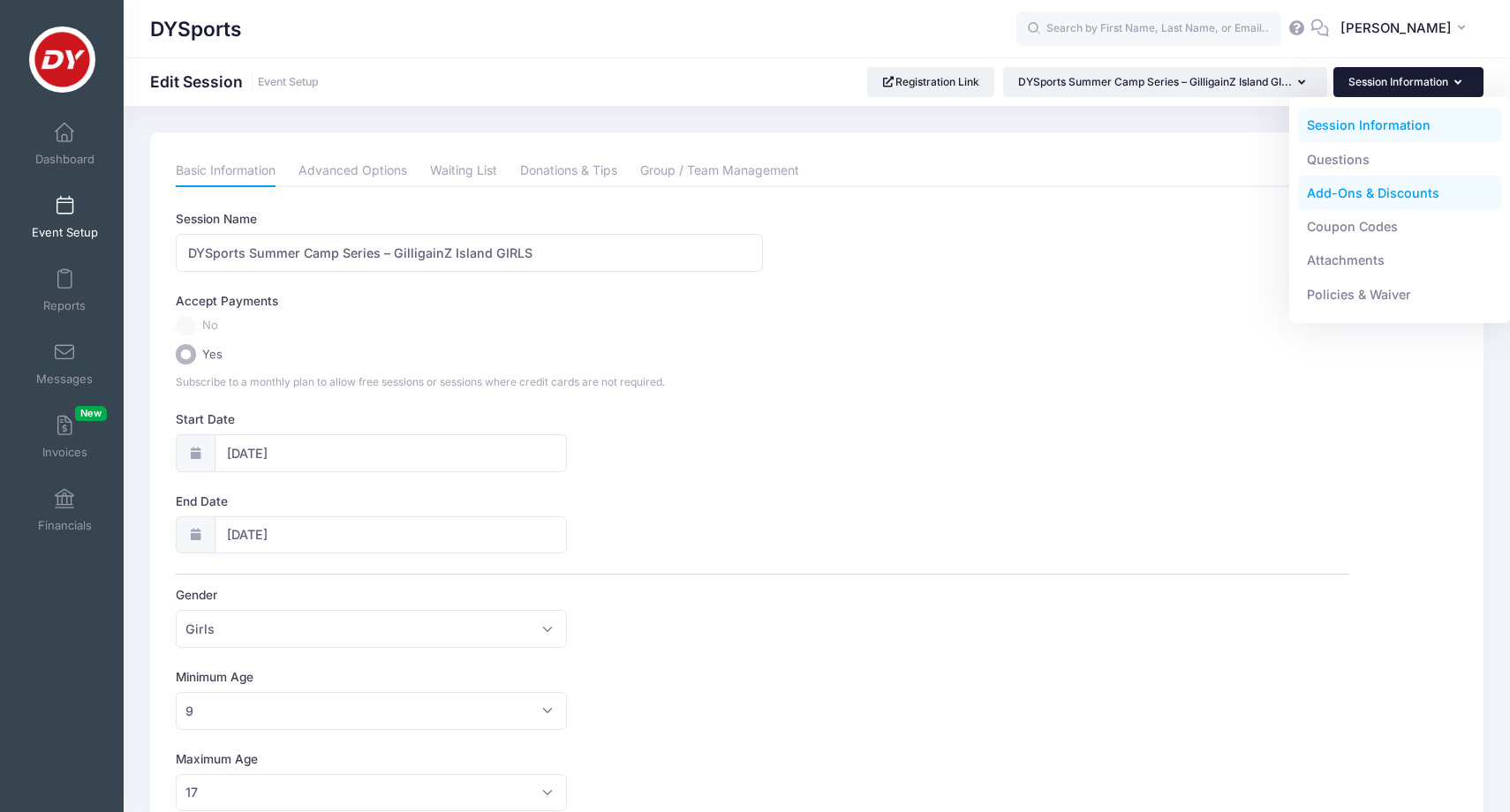
click at [1377, 198] on link "Add-Ons & Discounts" at bounding box center [1400, 193] width 204 height 33
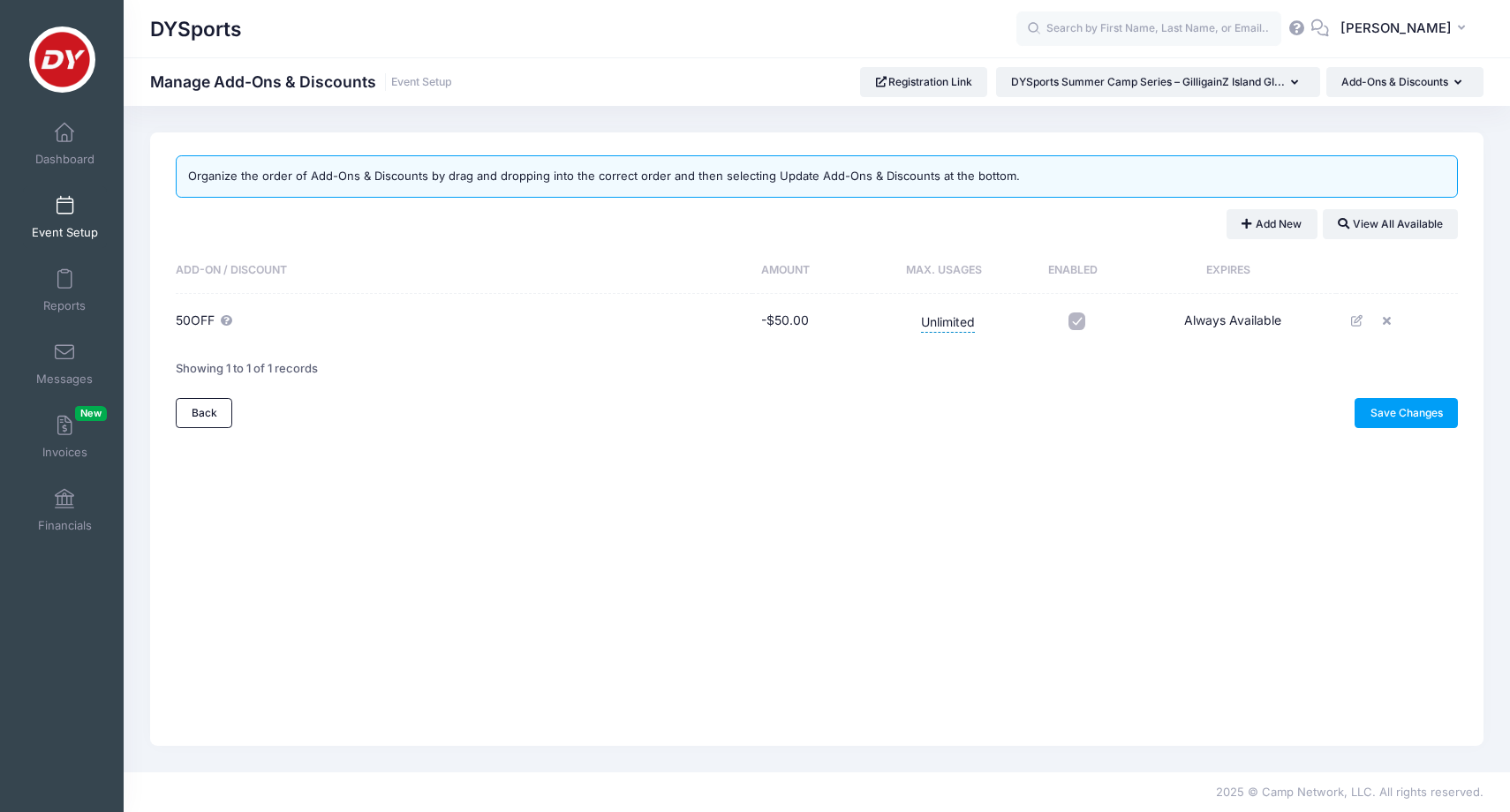
click at [64, 209] on span at bounding box center [64, 206] width 0 height 20
